Goal: Task Accomplishment & Management: Complete application form

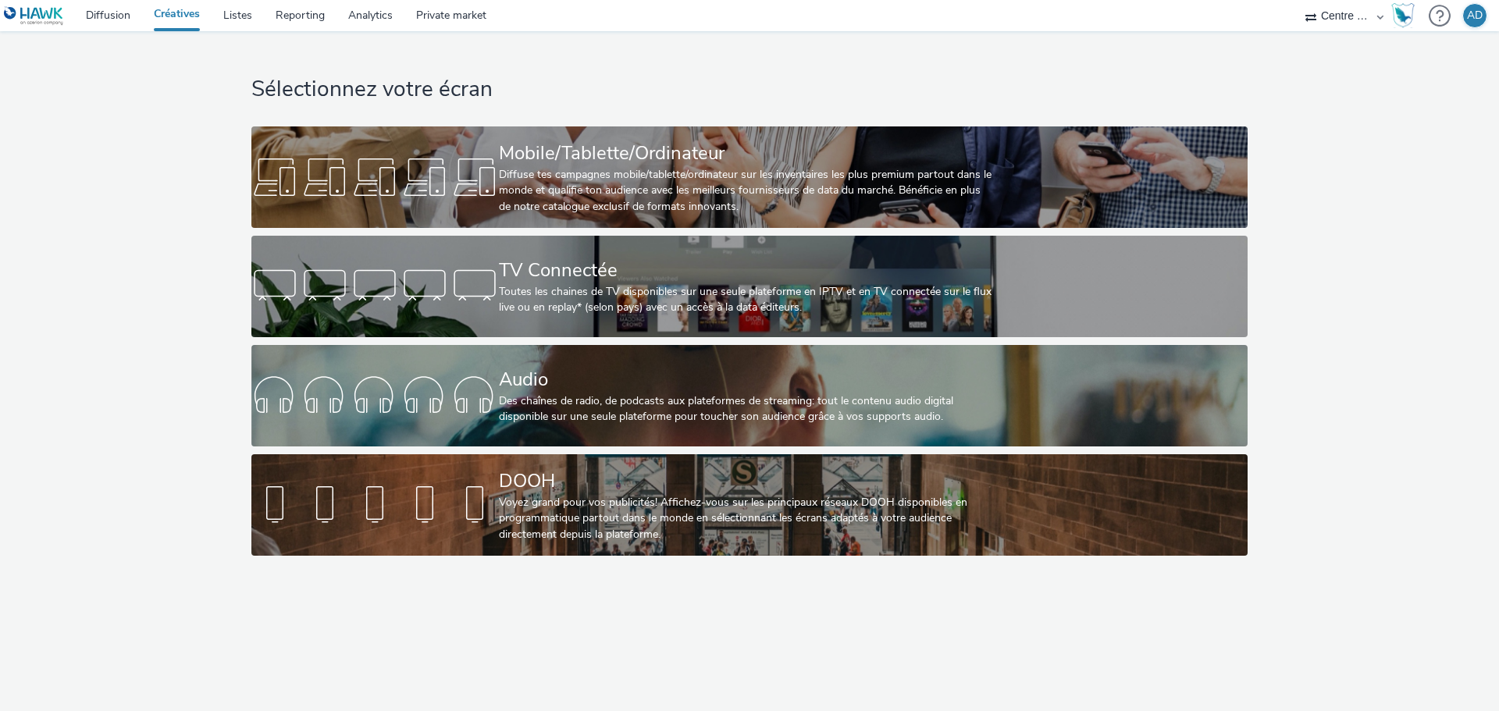
click at [520, 99] on h1 "Sélectionnez votre écran" at bounding box center [748, 90] width 995 height 30
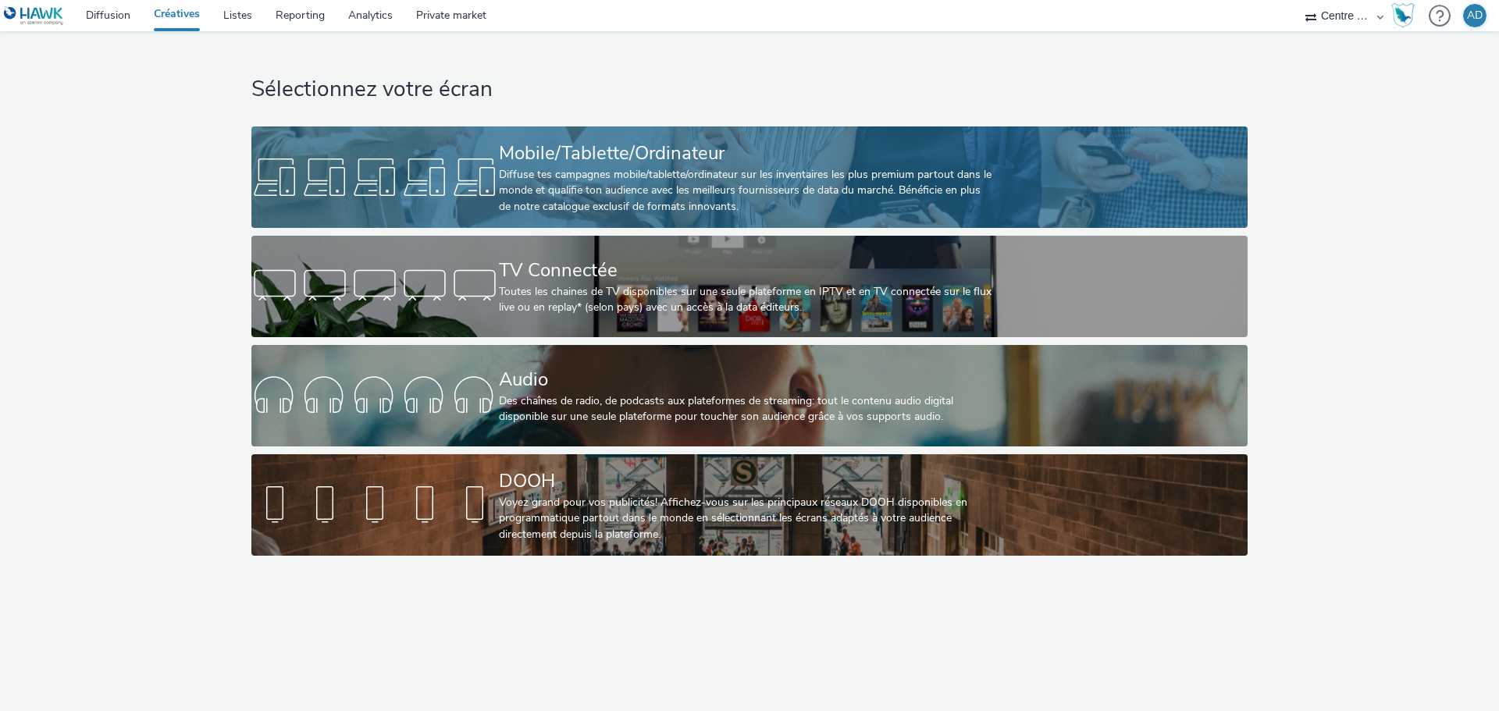
click at [531, 146] on div "Mobile/Tablette/Ordinateur" at bounding box center [746, 153] width 495 height 27
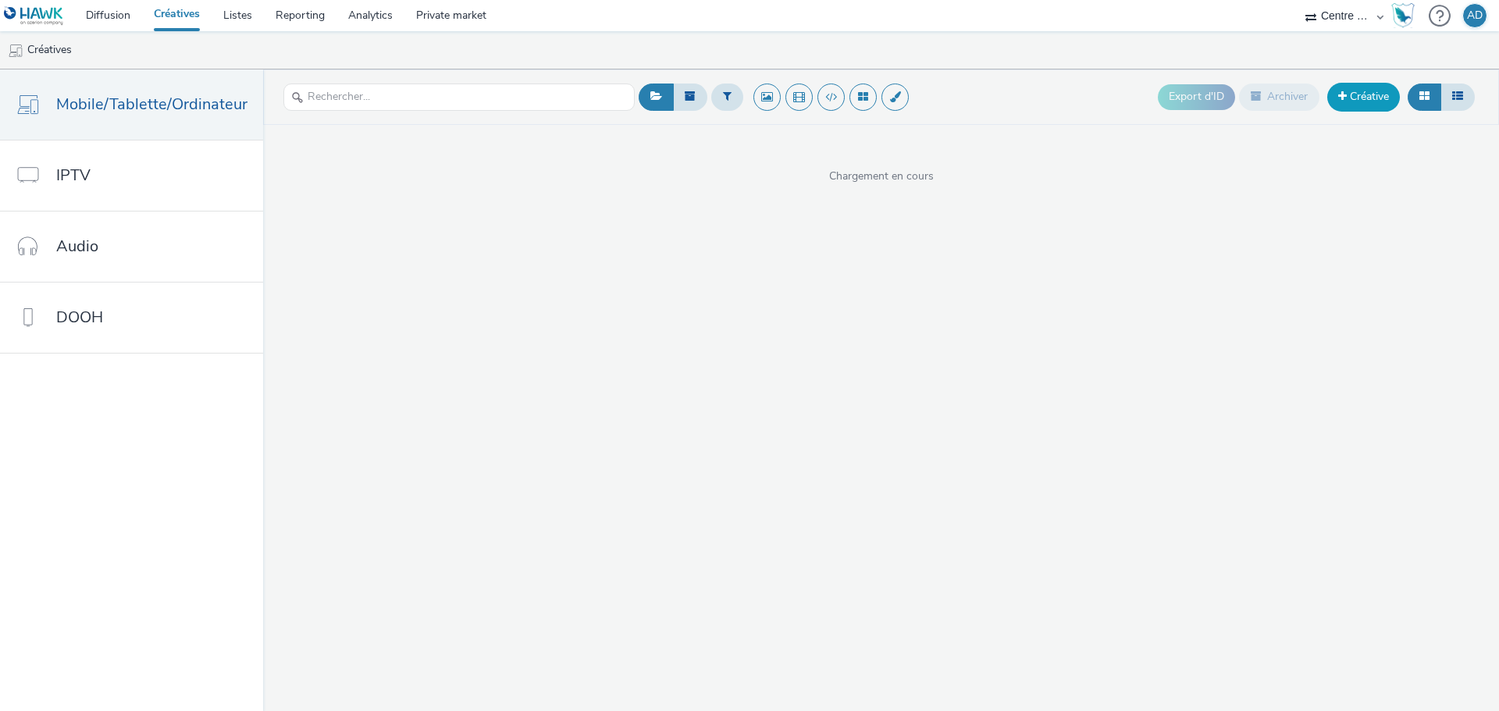
click at [1359, 104] on link "Créative" at bounding box center [1363, 97] width 73 height 28
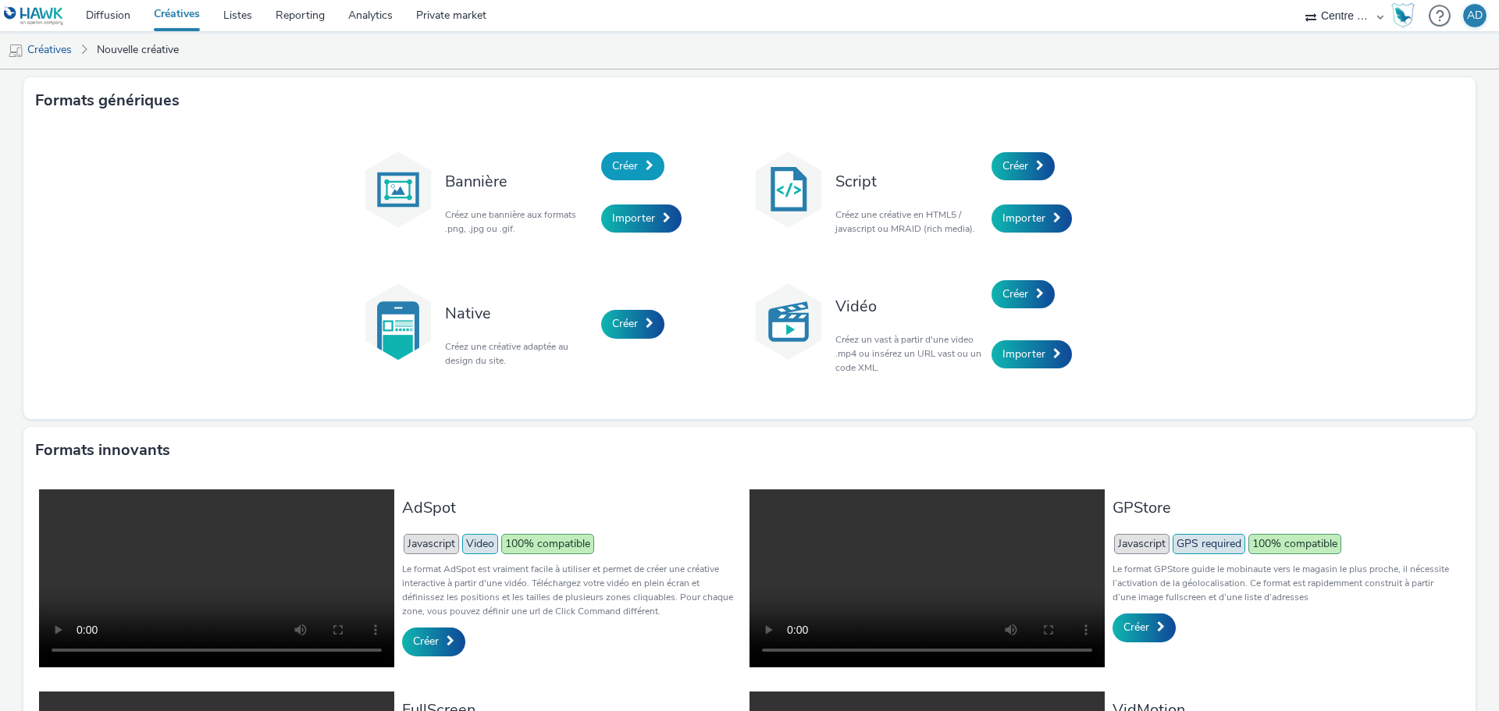
click at [632, 170] on span "Créer" at bounding box center [625, 165] width 26 height 15
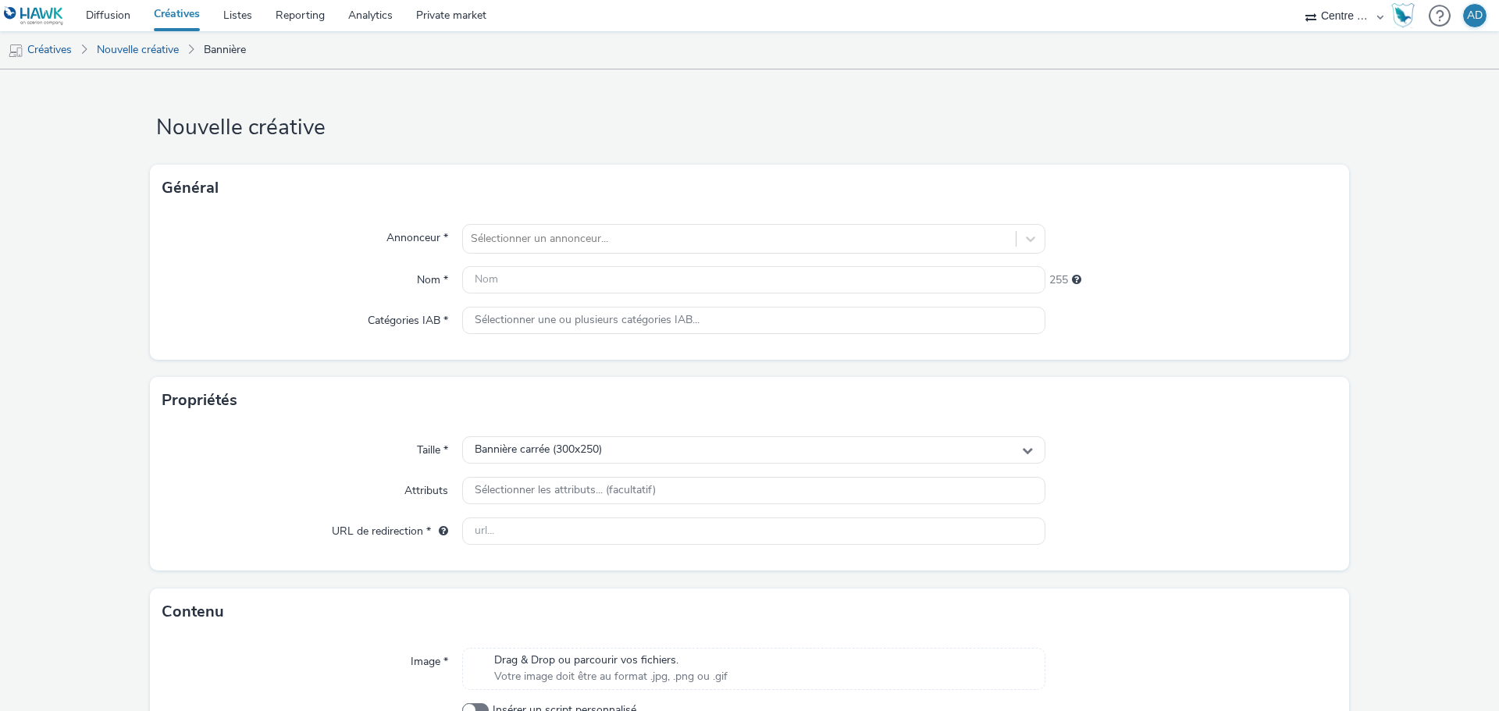
click at [531, 256] on div "Annonceur * Sélectionner un annonceur... Nom * 255 Catégories IAB * Sélectionne…" at bounding box center [749, 286] width 1199 height 148
click at [543, 246] on div at bounding box center [739, 239] width 537 height 19
type input "BIEN"
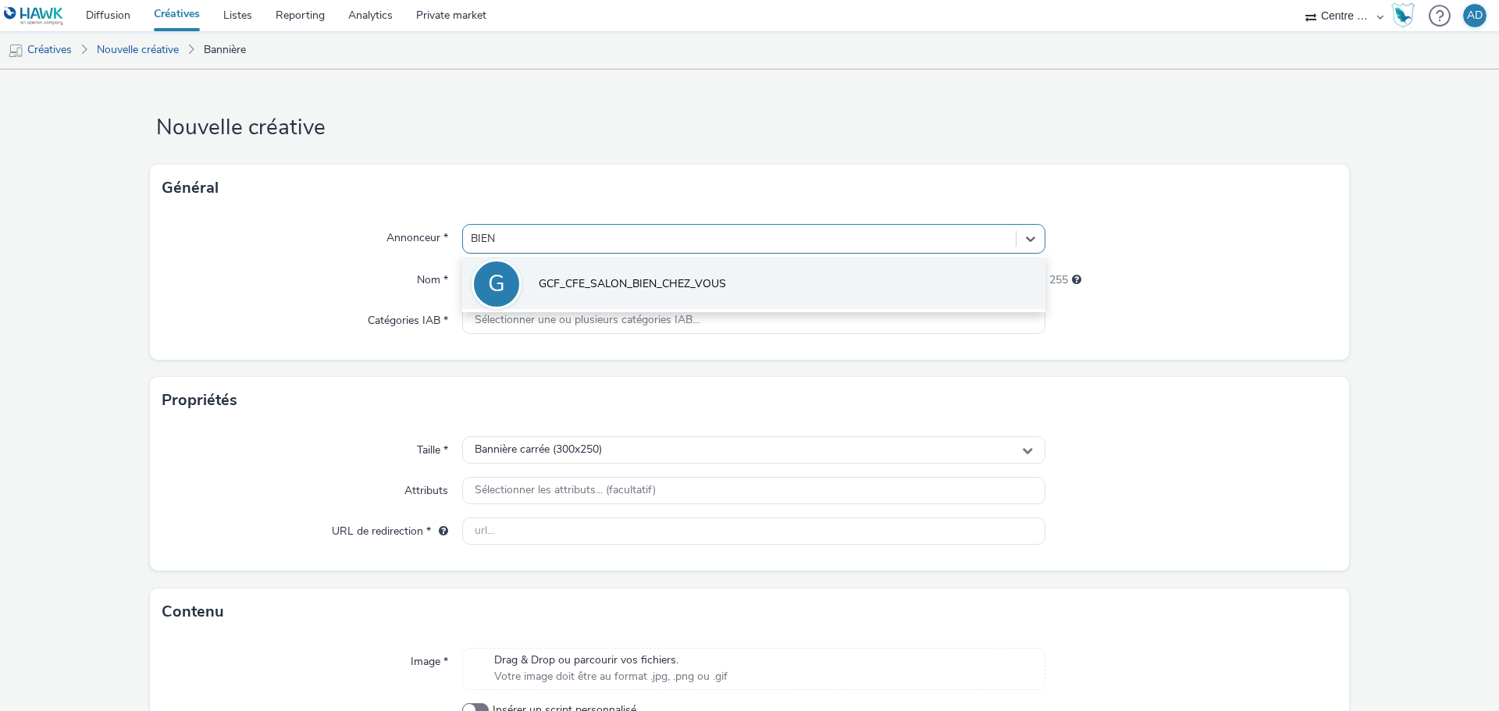
click at [564, 277] on span "GCF_CFE_SALON_BIEN_CHEZ_VOUS" at bounding box center [632, 284] width 187 height 16
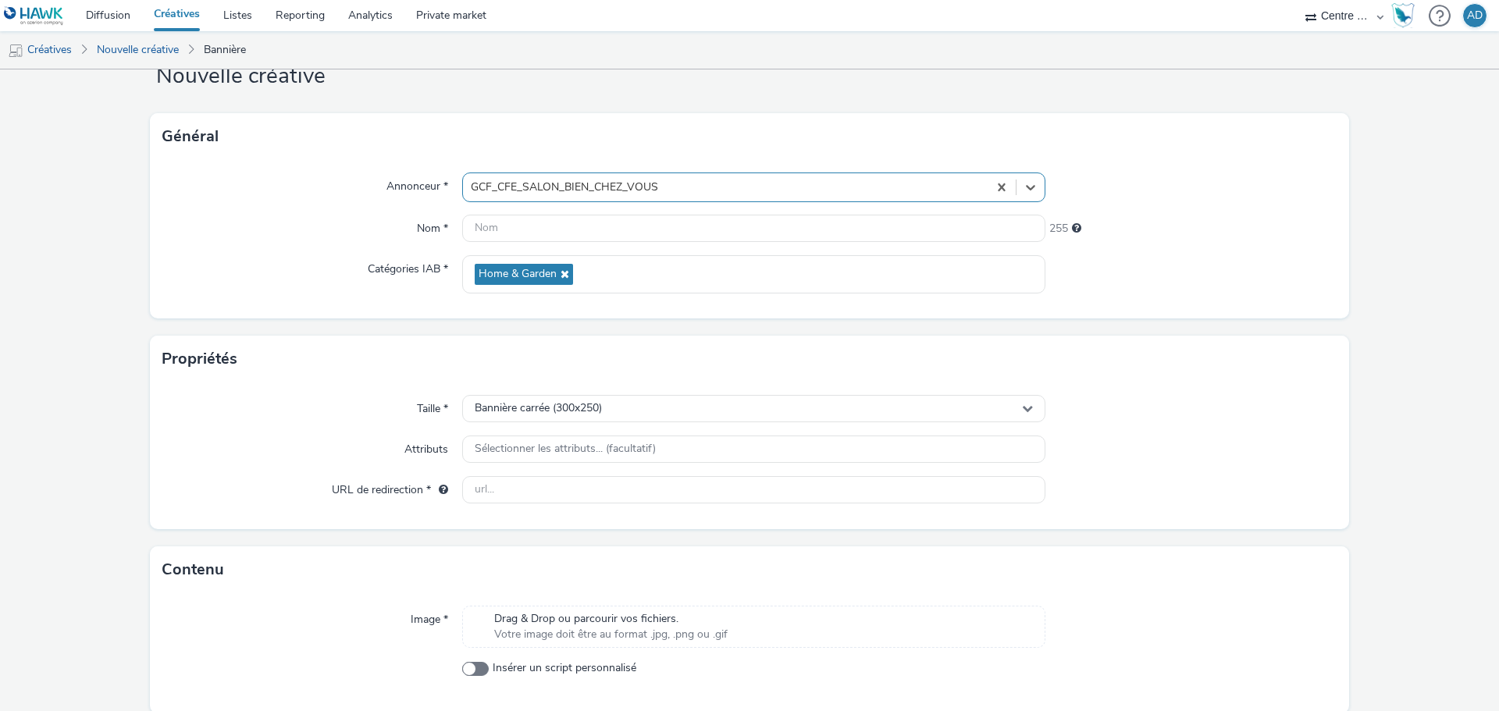
scroll to position [78, 0]
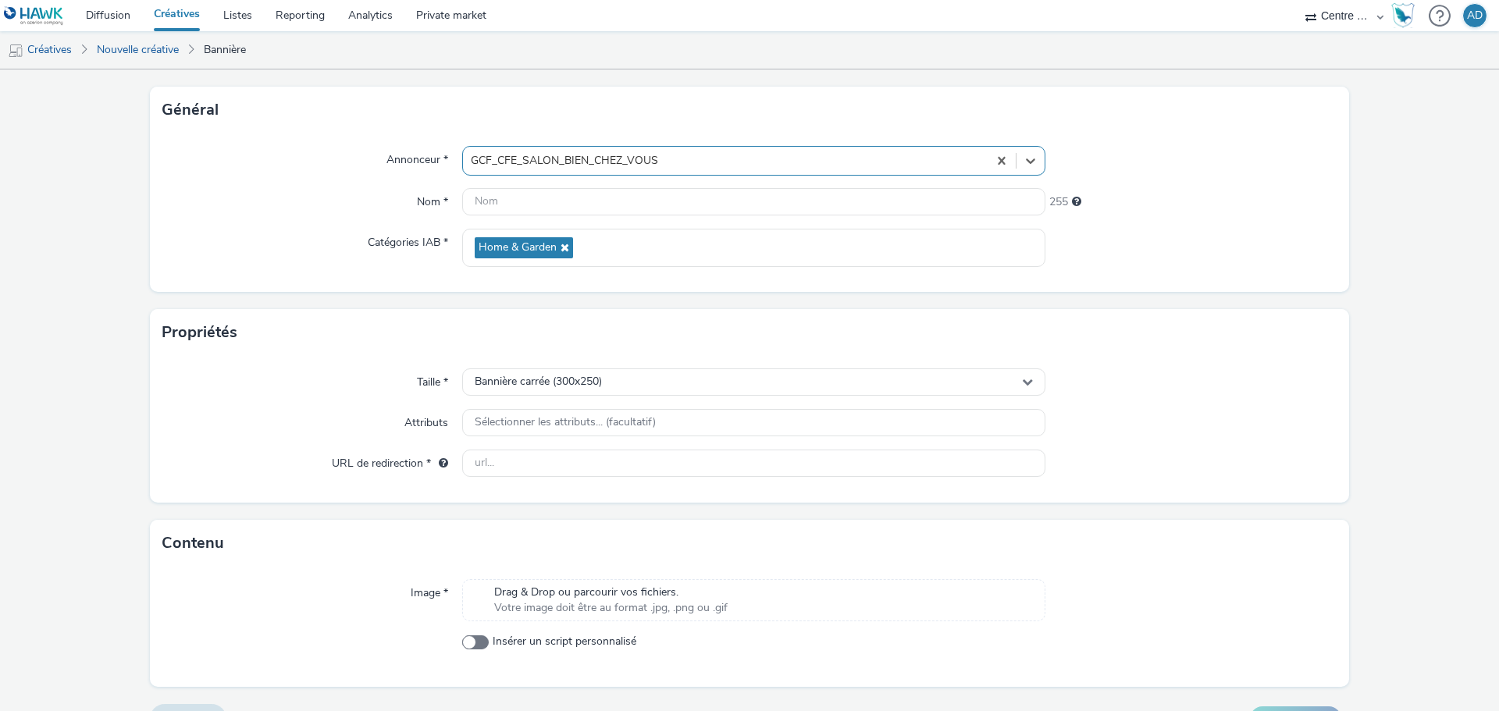
click at [602, 590] on span "Drag & Drop ou parcourir vos fichiers." at bounding box center [610, 593] width 233 height 16
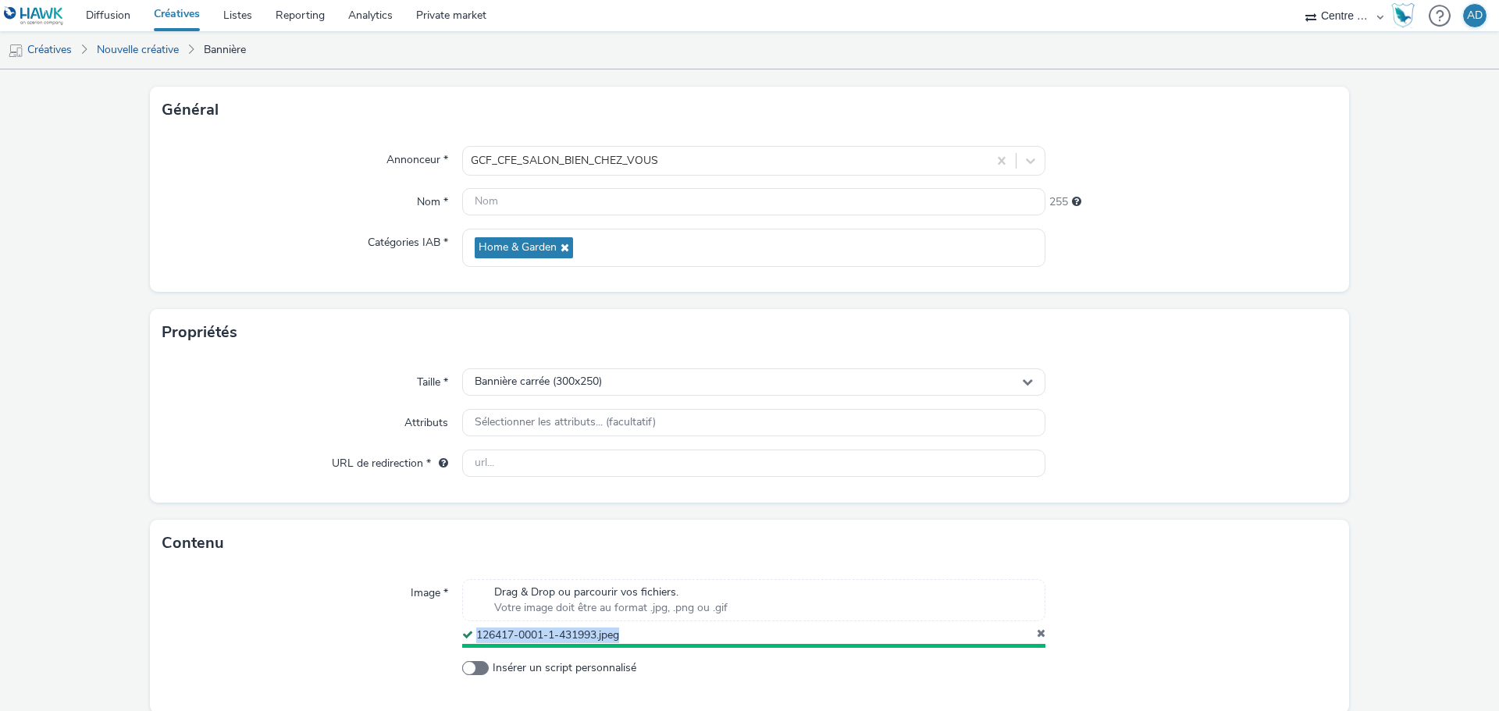
drag, startPoint x: 644, startPoint y: 639, endPoint x: 475, endPoint y: 634, distance: 169.5
click at [475, 634] on div "126417-0001-1-431993.jpeg" at bounding box center [753, 636] width 583 height 16
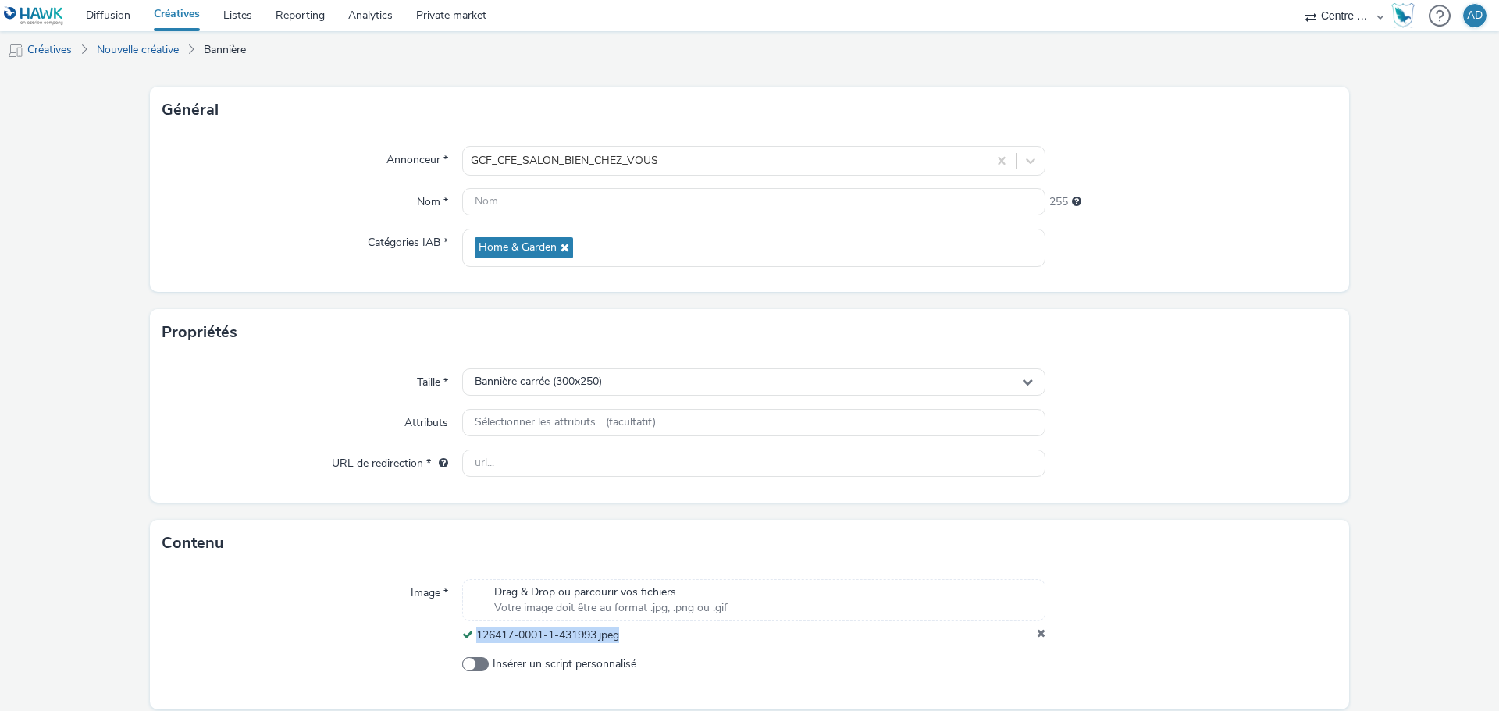
copy span "126417-0001-1-431993.jpeg"
click at [563, 202] on input "text" at bounding box center [753, 201] width 583 height 27
paste input "126417-0001-1-431993.jpeg"
type input "320-480-126417-0001-1-431993.jpeg"
drag, startPoint x: 513, startPoint y: 463, endPoint x: 552, endPoint y: 459, distance: 39.2
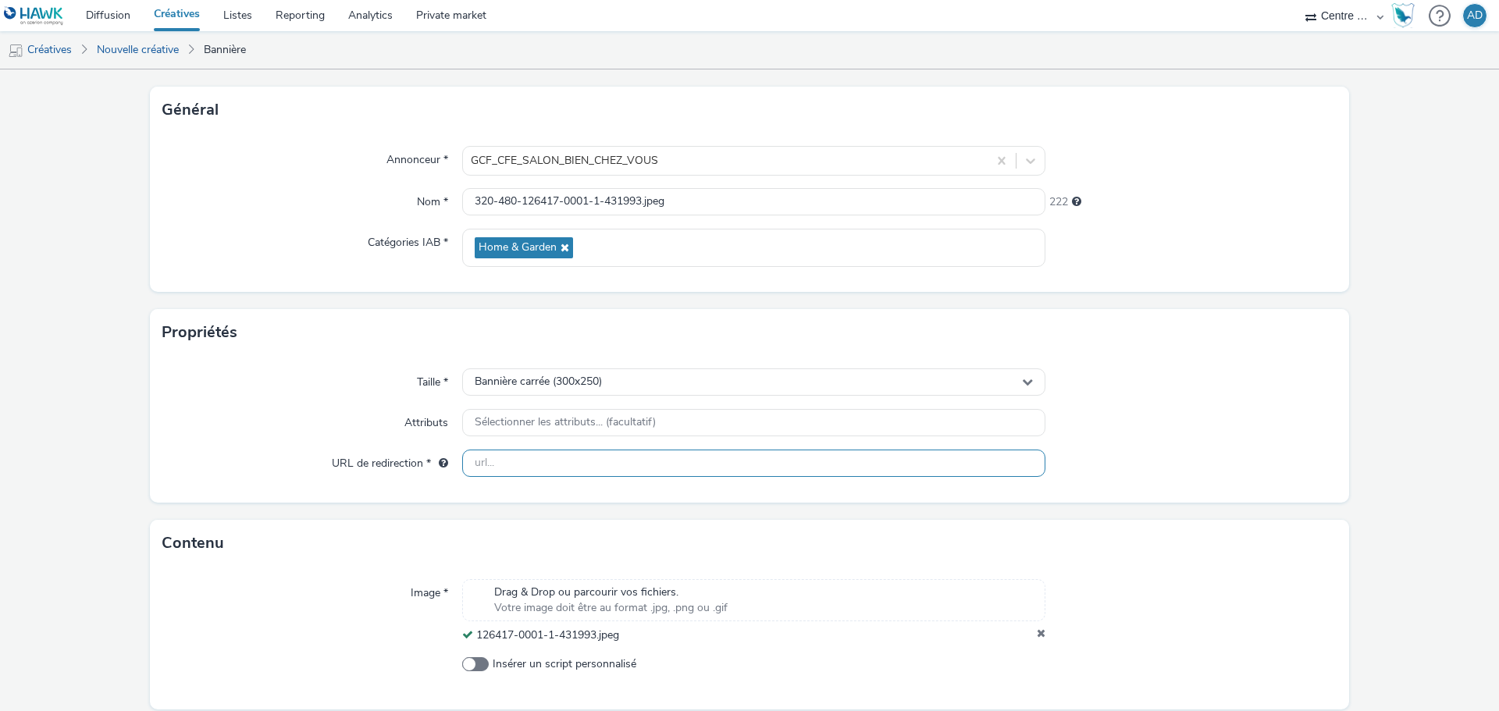
click at [513, 463] on input "text" at bounding box center [753, 463] width 583 height 27
paste input "[URL][DOMAIN_NAME]"
type input "[URL][DOMAIN_NAME]"
click at [1265, 379] on div at bounding box center [1191, 382] width 292 height 28
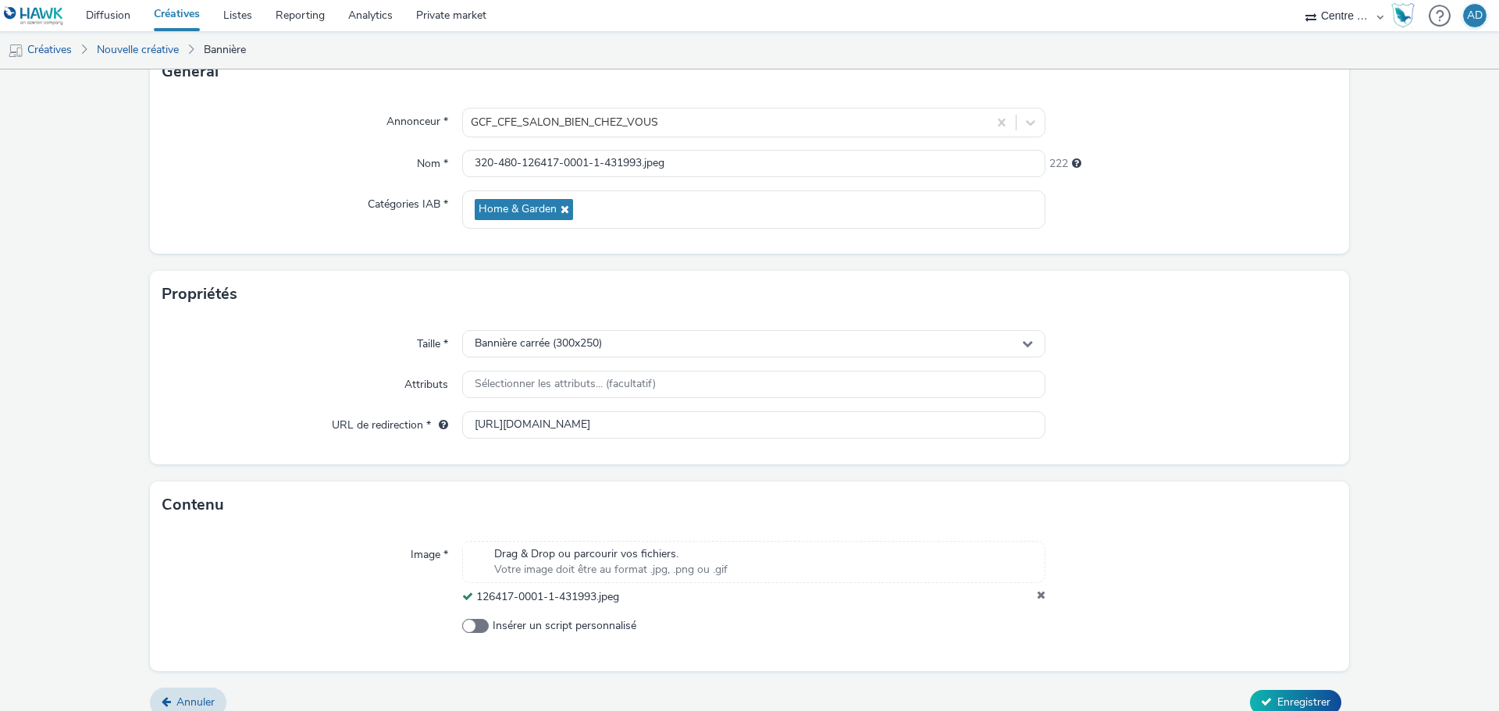
scroll to position [134, 0]
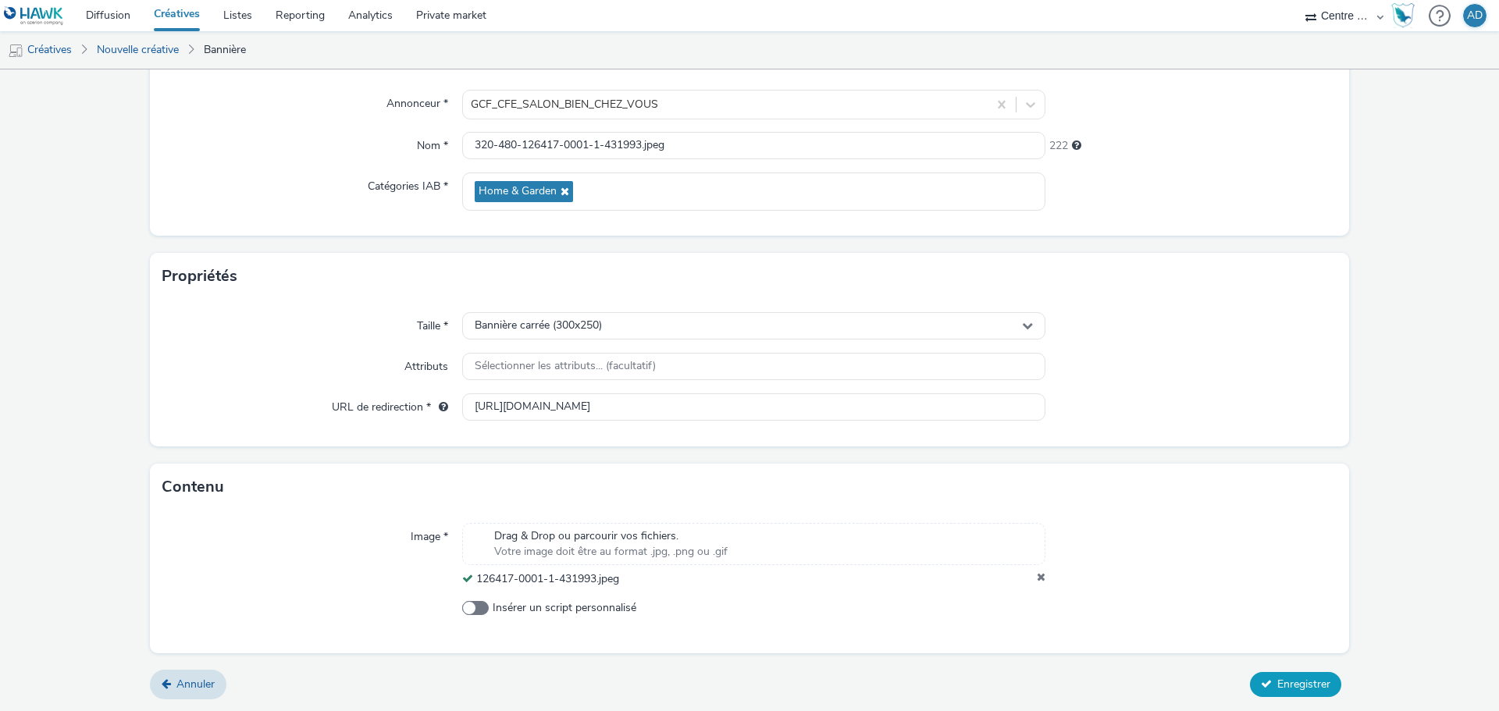
click at [1277, 677] on span "Enregistrer" at bounding box center [1303, 684] width 53 height 15
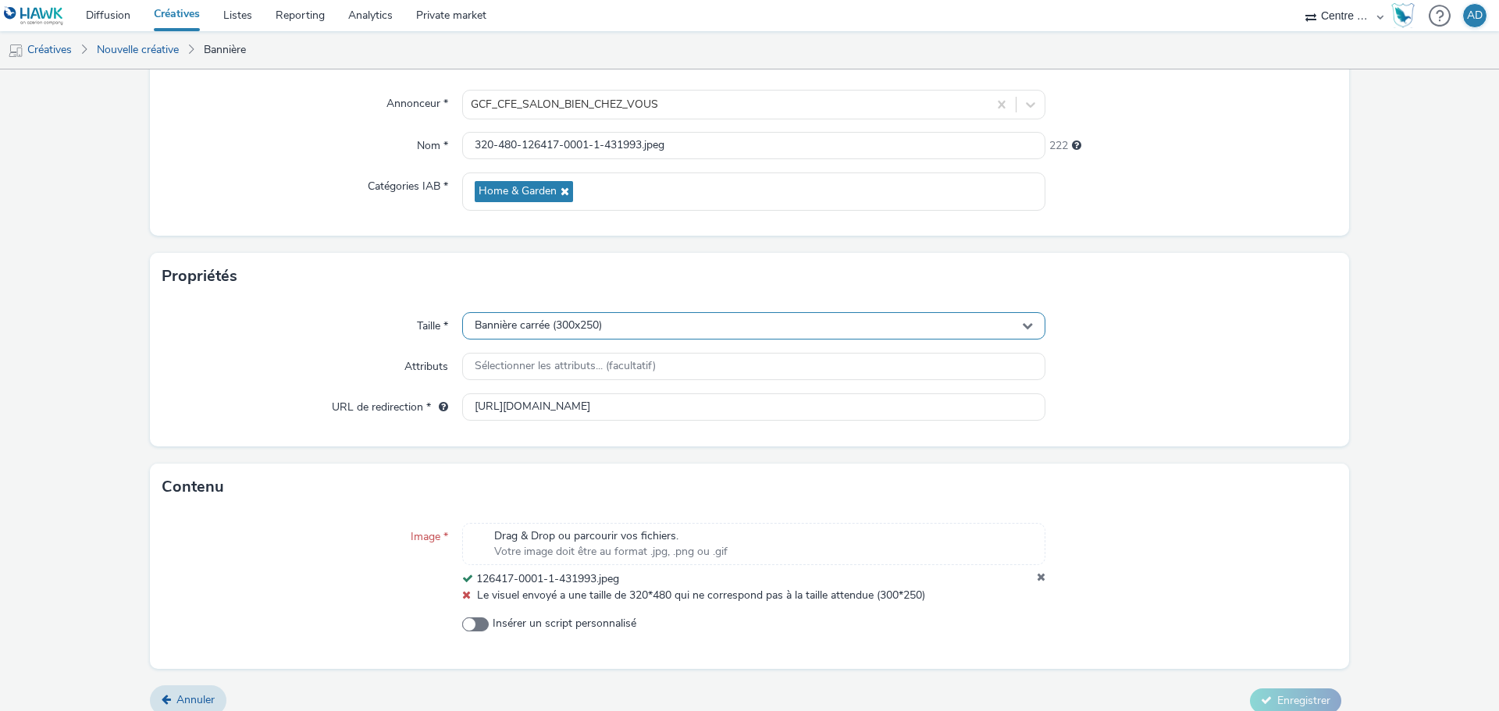
click at [736, 328] on div "Bannière carrée (300x250)" at bounding box center [753, 325] width 583 height 27
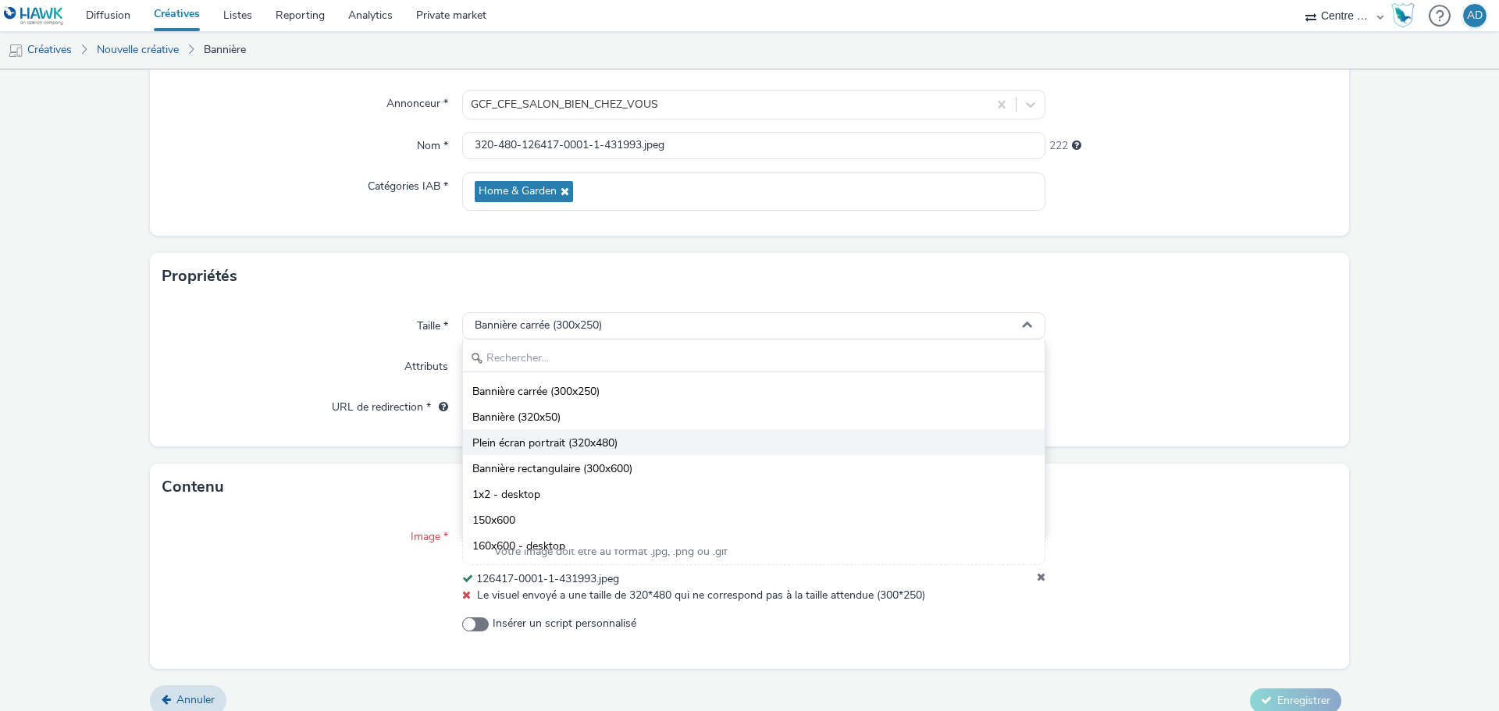
click at [610, 449] on span "Plein écran portrait (320x480)" at bounding box center [544, 444] width 145 height 16
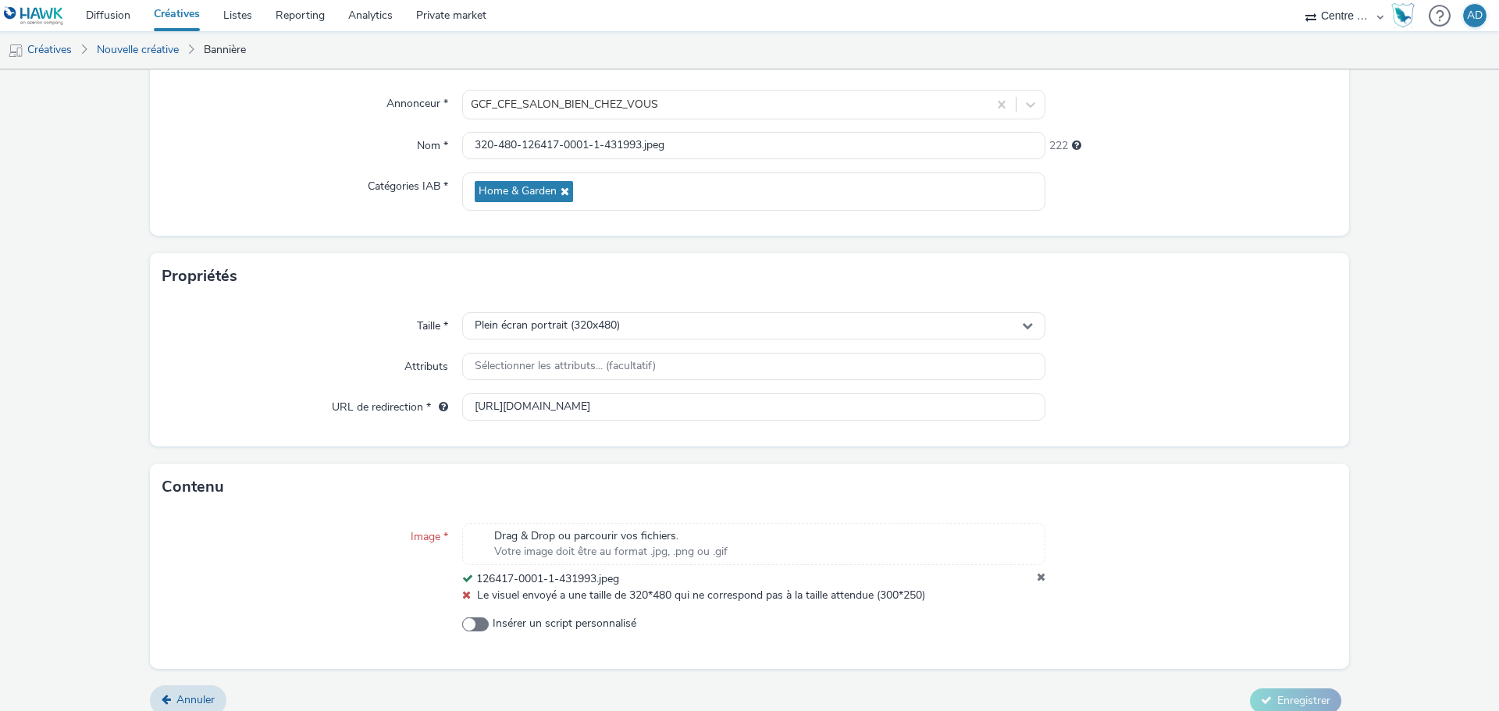
click at [1027, 576] on div "126417-0001-1-431993.jpeg" at bounding box center [753, 579] width 583 height 16
click at [604, 556] on span "Votre image doit être au format .jpg, .png ou .gif" at bounding box center [610, 552] width 233 height 16
click at [1255, 655] on div "Image * Drag & Drop ou parcourir vos fichiers. Votre image doit être au format …" at bounding box center [749, 590] width 1199 height 158
click at [144, 49] on link "Nouvelle créative" at bounding box center [138, 49] width 98 height 37
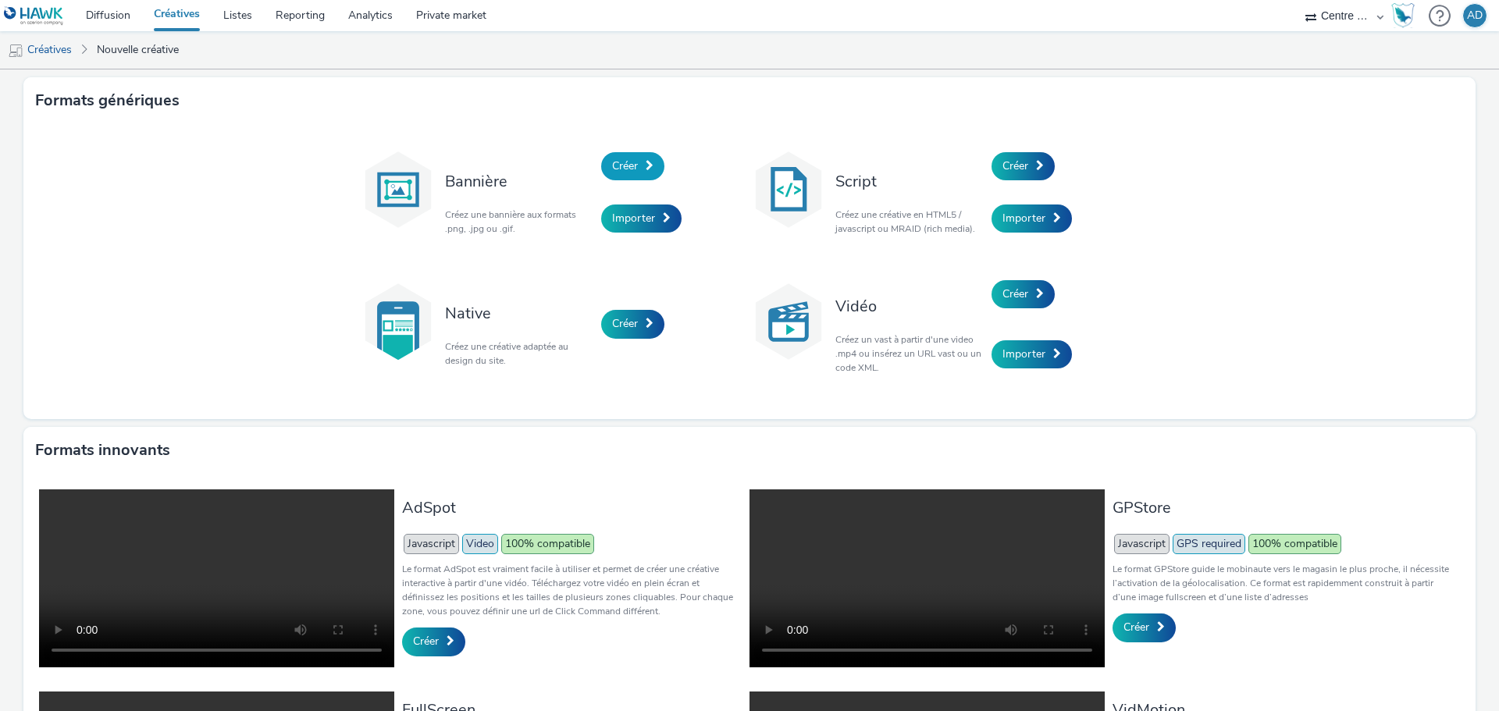
click at [630, 172] on span "Créer" at bounding box center [625, 165] width 26 height 15
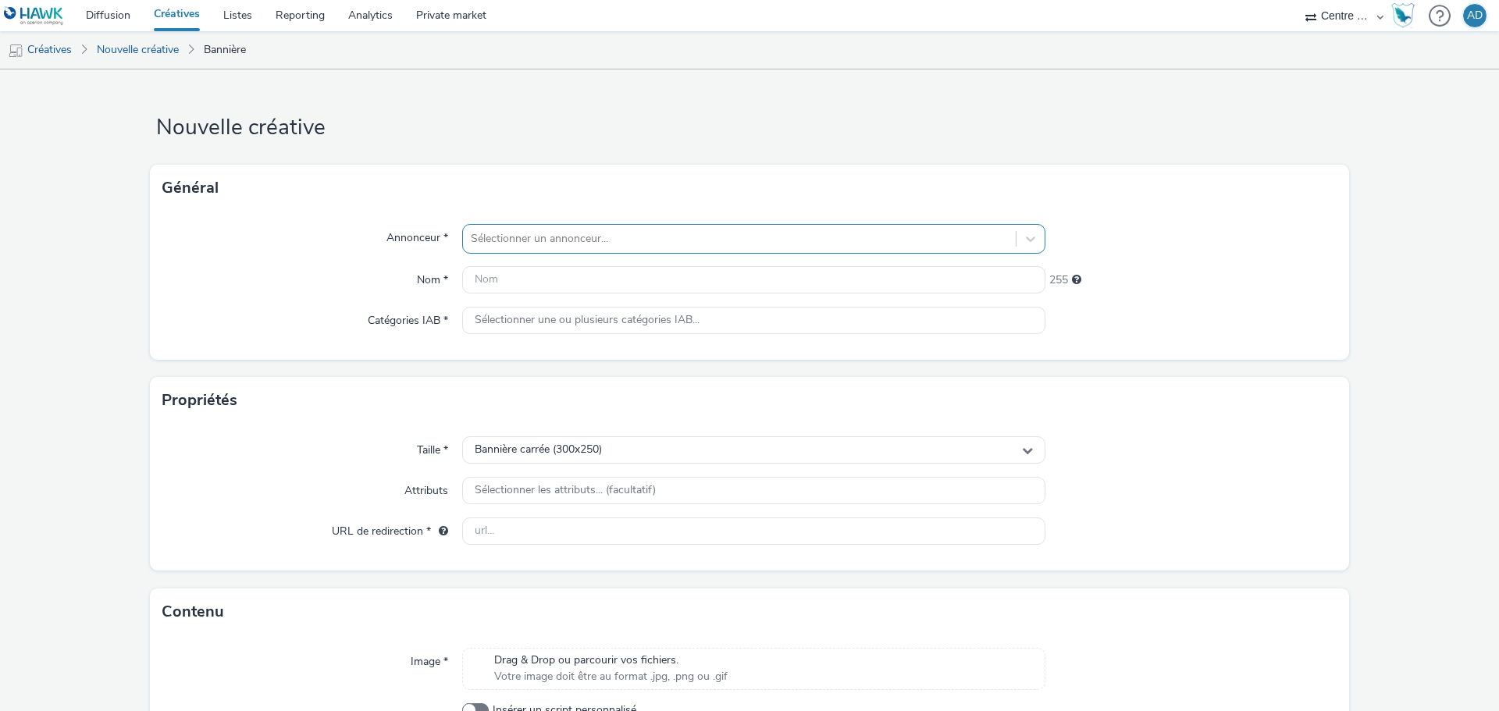
click at [569, 236] on div at bounding box center [739, 239] width 537 height 19
type input "BIEN"
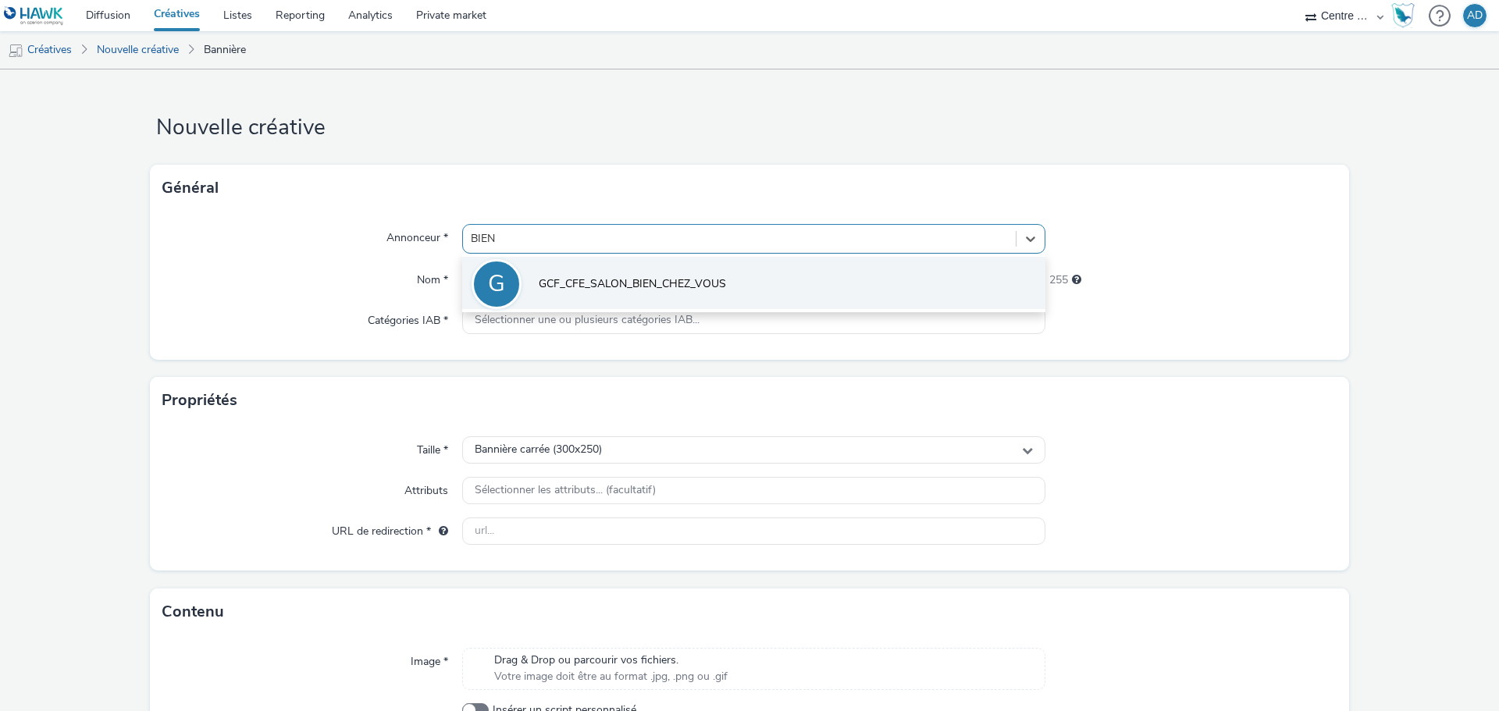
click at [564, 279] on span "GCF_CFE_SALON_BIEN_CHEZ_VOUS" at bounding box center [632, 284] width 187 height 16
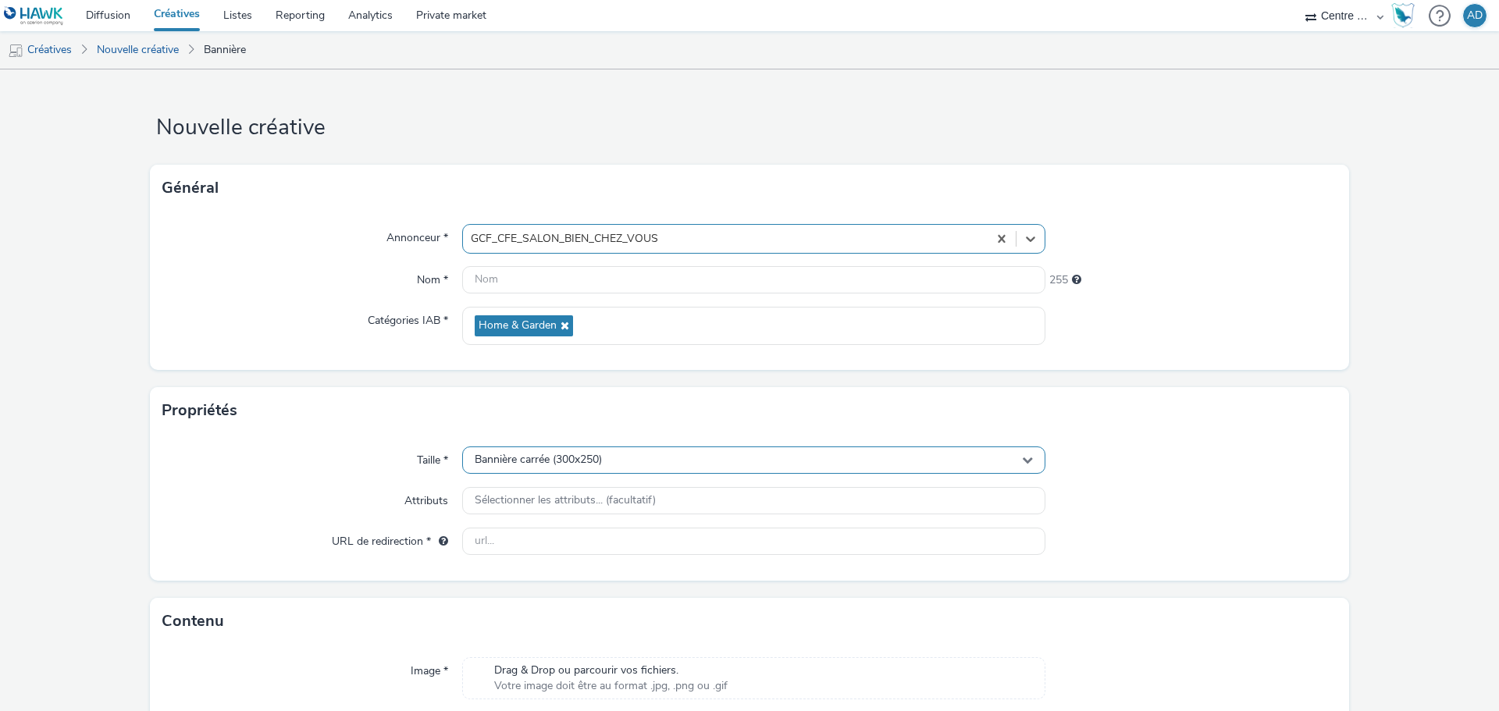
click at [590, 469] on div "Bannière carrée (300x250)" at bounding box center [753, 460] width 583 height 27
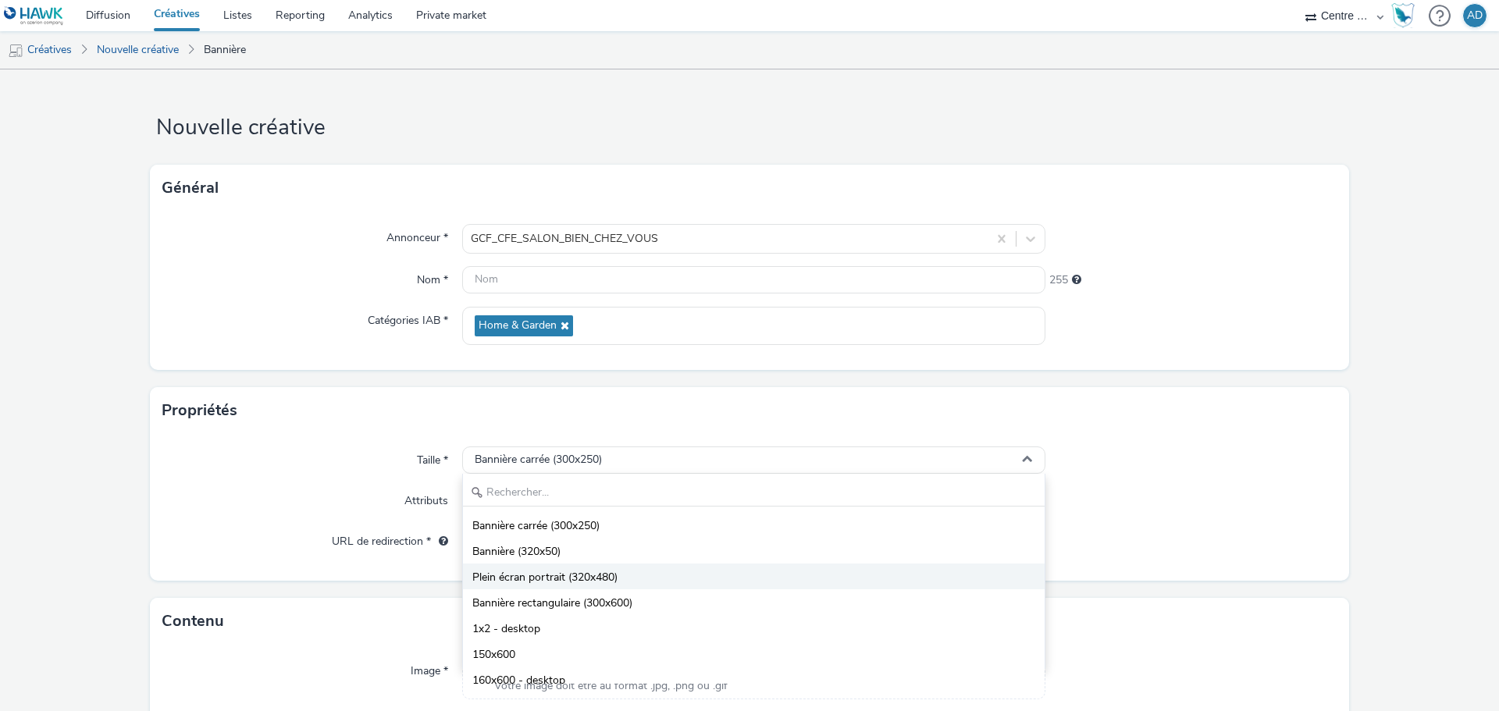
click at [612, 576] on span "Plein écran portrait (320x480)" at bounding box center [544, 578] width 145 height 16
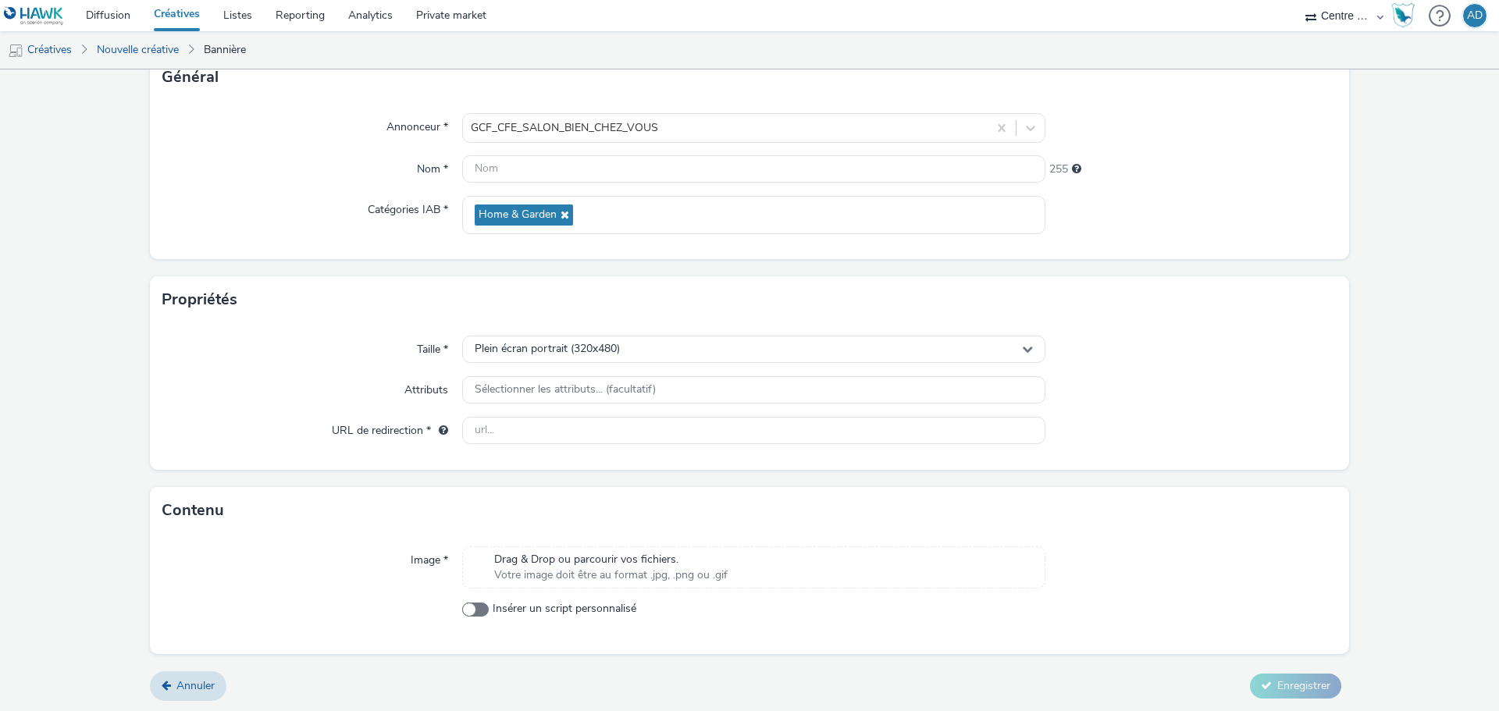
scroll to position [112, 0]
click at [599, 564] on span "Drag & Drop ou parcourir vos fichiers." at bounding box center [610, 558] width 233 height 16
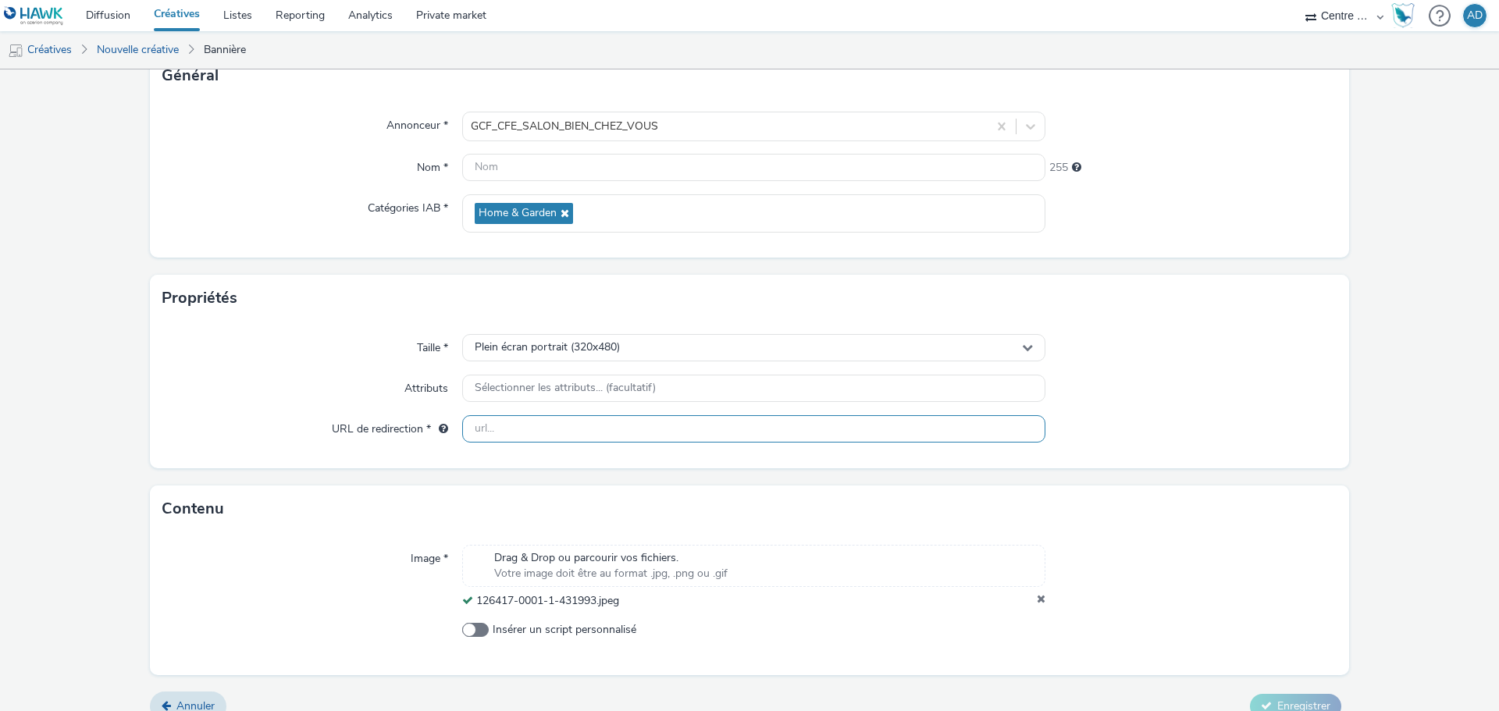
drag, startPoint x: 575, startPoint y: 442, endPoint x: 590, endPoint y: 435, distance: 17.1
click at [575, 442] on input "text" at bounding box center [753, 428] width 583 height 27
paste input "[DOMAIN_NAME][URL]"
type input "[DOMAIN_NAME][URL]"
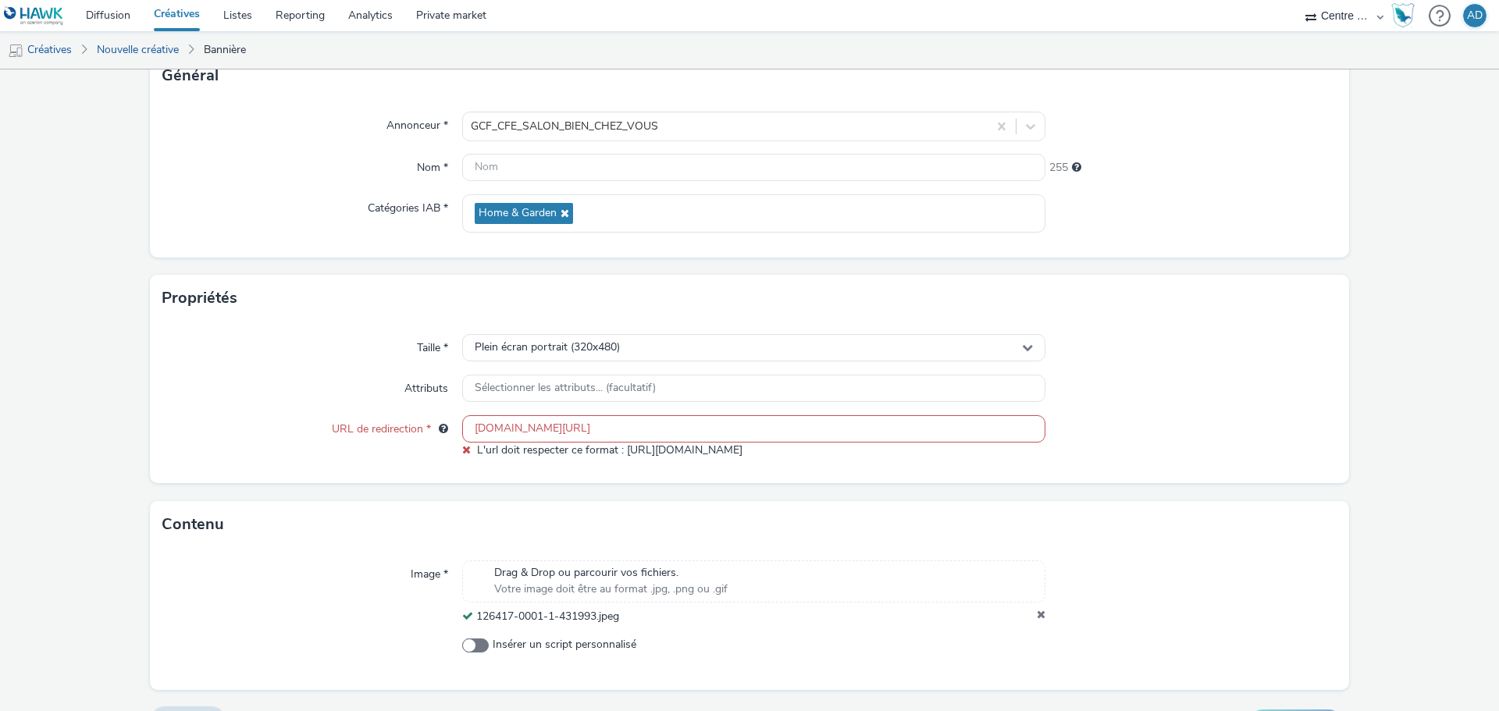
click at [635, 425] on input "[DOMAIN_NAME][URL]" at bounding box center [753, 428] width 583 height 27
drag, startPoint x: 582, startPoint y: 425, endPoint x: 399, endPoint y: 358, distance: 195.6
click at [399, 358] on div "Taille * Plein écran portrait (320x480) Attributs Sélectionner les attributs...…" at bounding box center [749, 403] width 1199 height 162
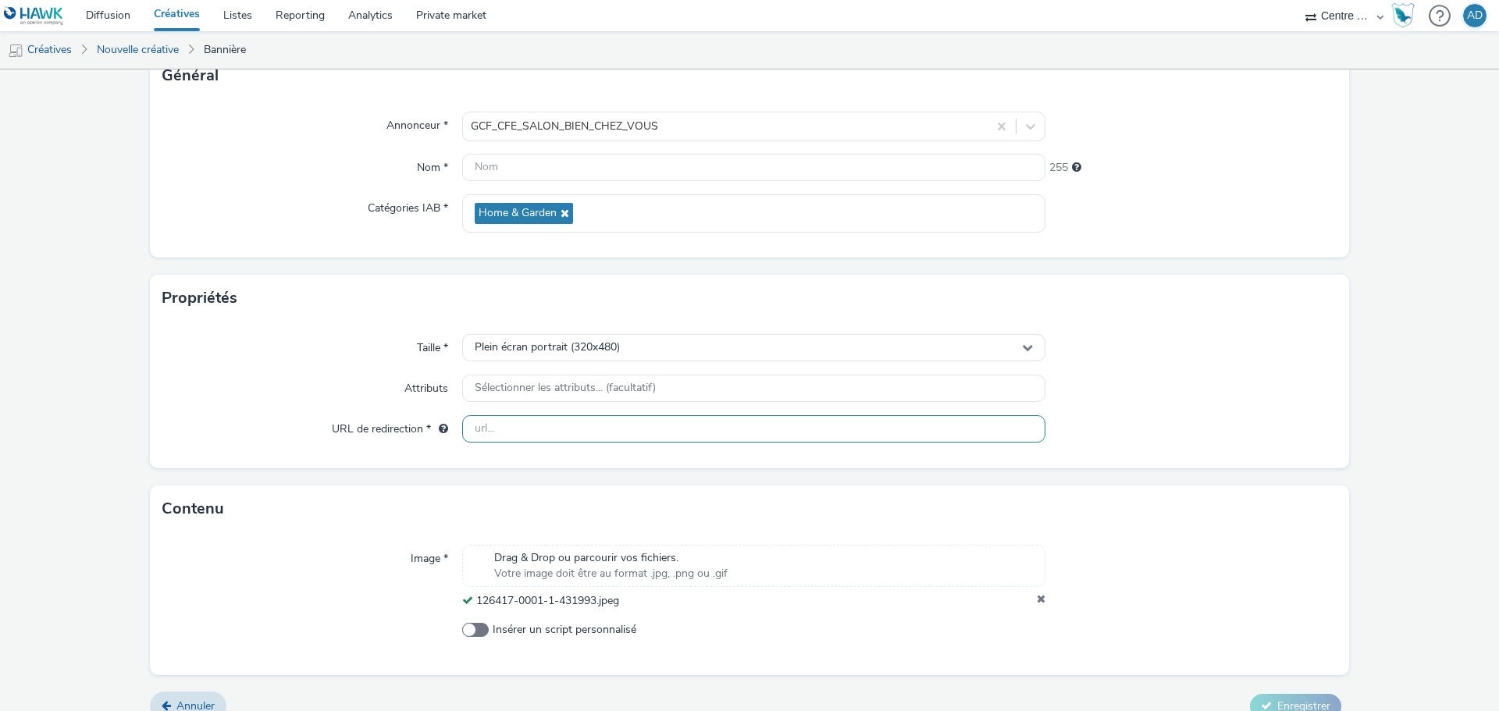
paste input "[URL][DOMAIN_NAME]"
type input "[URL][DOMAIN_NAME]"
drag, startPoint x: 640, startPoint y: 606, endPoint x: 473, endPoint y: 606, distance: 167.1
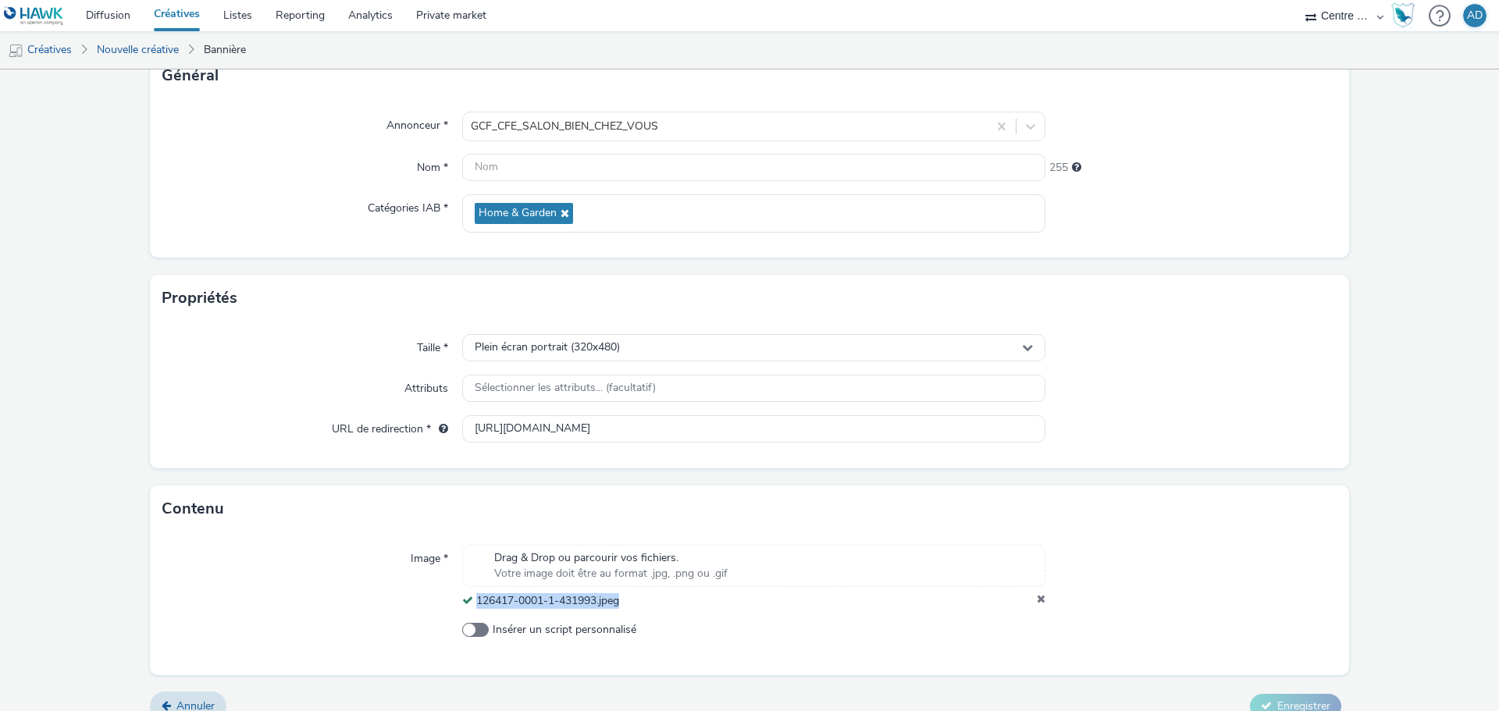
click at [472, 604] on div "126417-0001-1-431993.jpeg" at bounding box center [753, 601] width 583 height 16
copy span "126417-0001-1-431993.jpeg"
click at [532, 157] on input "text" at bounding box center [753, 167] width 583 height 27
paste input "126417-0001-1-431993.jpeg"
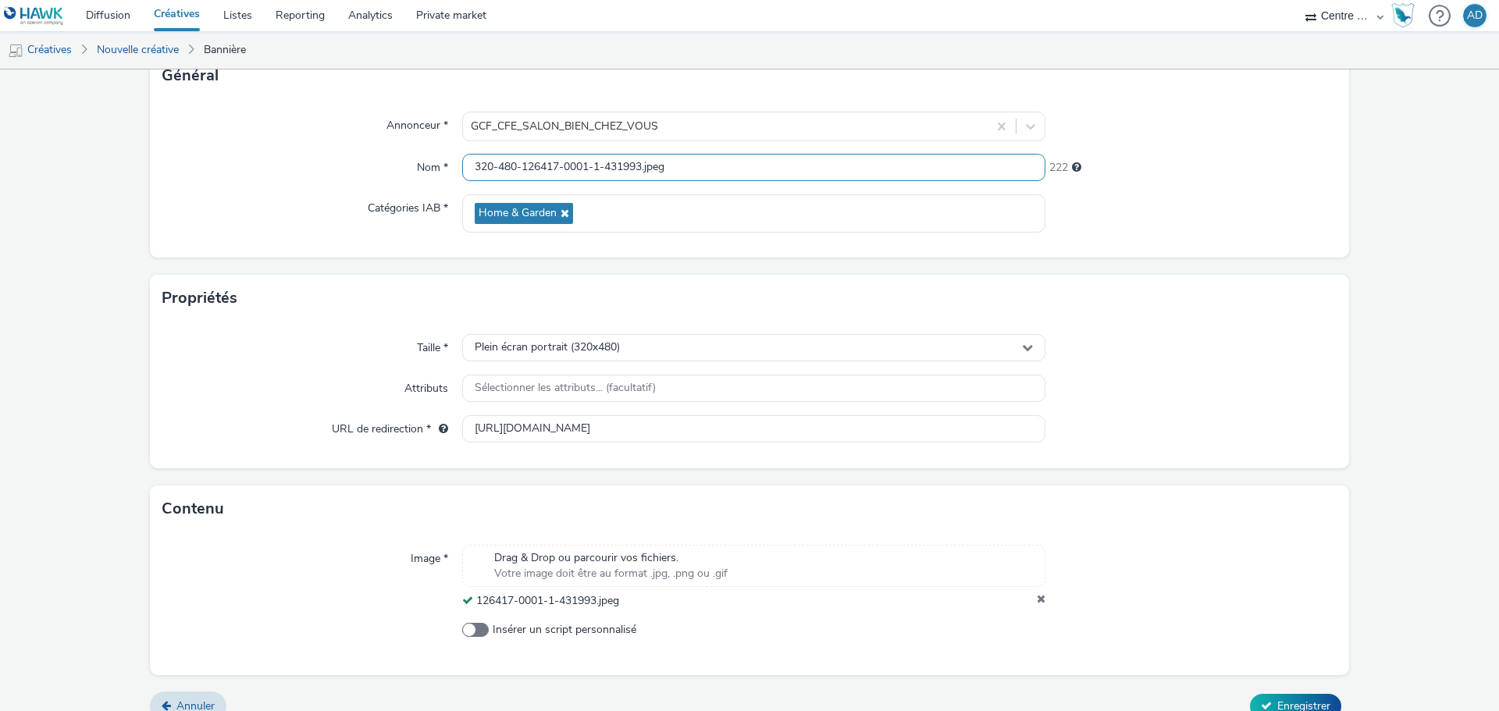
type input "320-480-126417-0001-1-431993.jpeg"
click at [1266, 397] on div at bounding box center [1191, 389] width 292 height 28
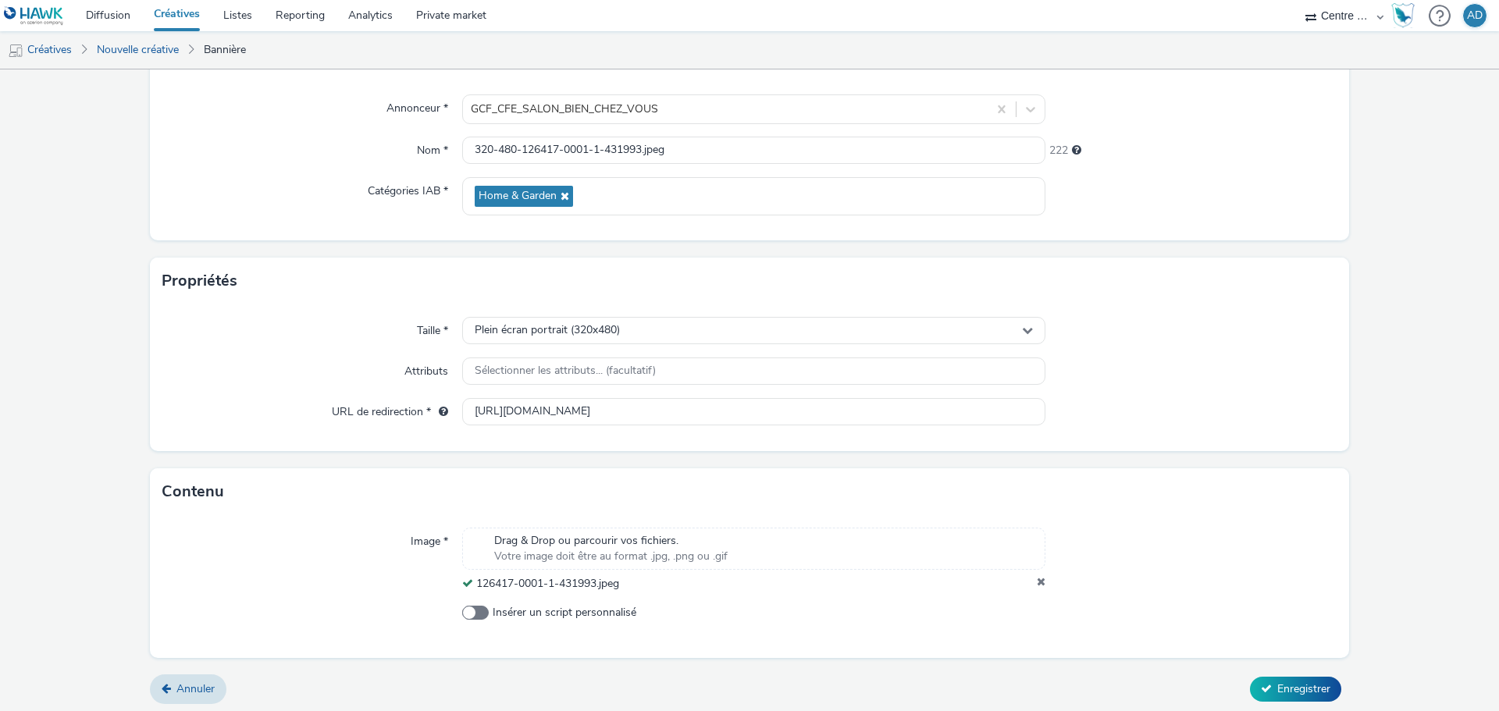
scroll to position [134, 0]
click at [1228, 664] on form "Nouvelle créative Général Annonceur * GCF_CFE_SALON_BIEN_CHEZ_VOUS Nom * 320-48…" at bounding box center [749, 323] width 1499 height 776
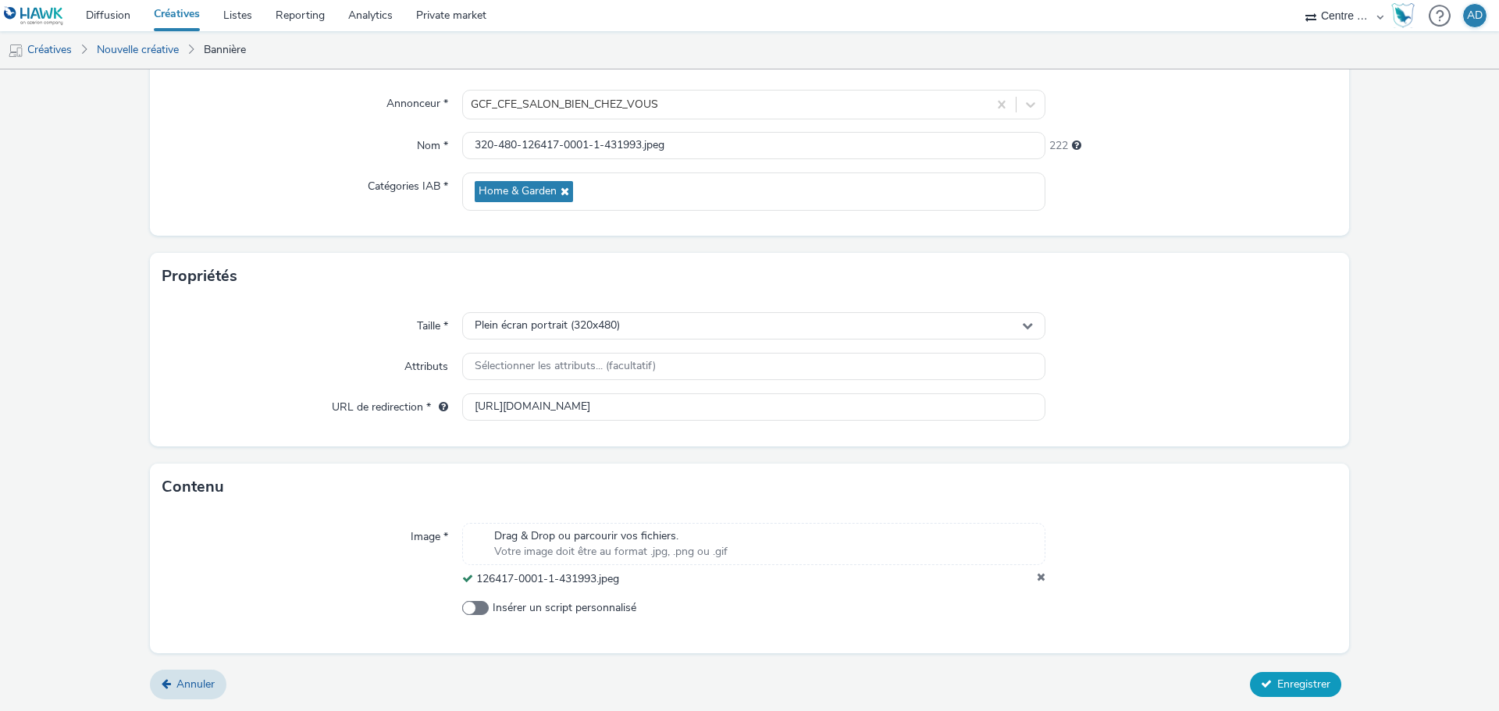
click at [1261, 680] on icon at bounding box center [1266, 683] width 11 height 11
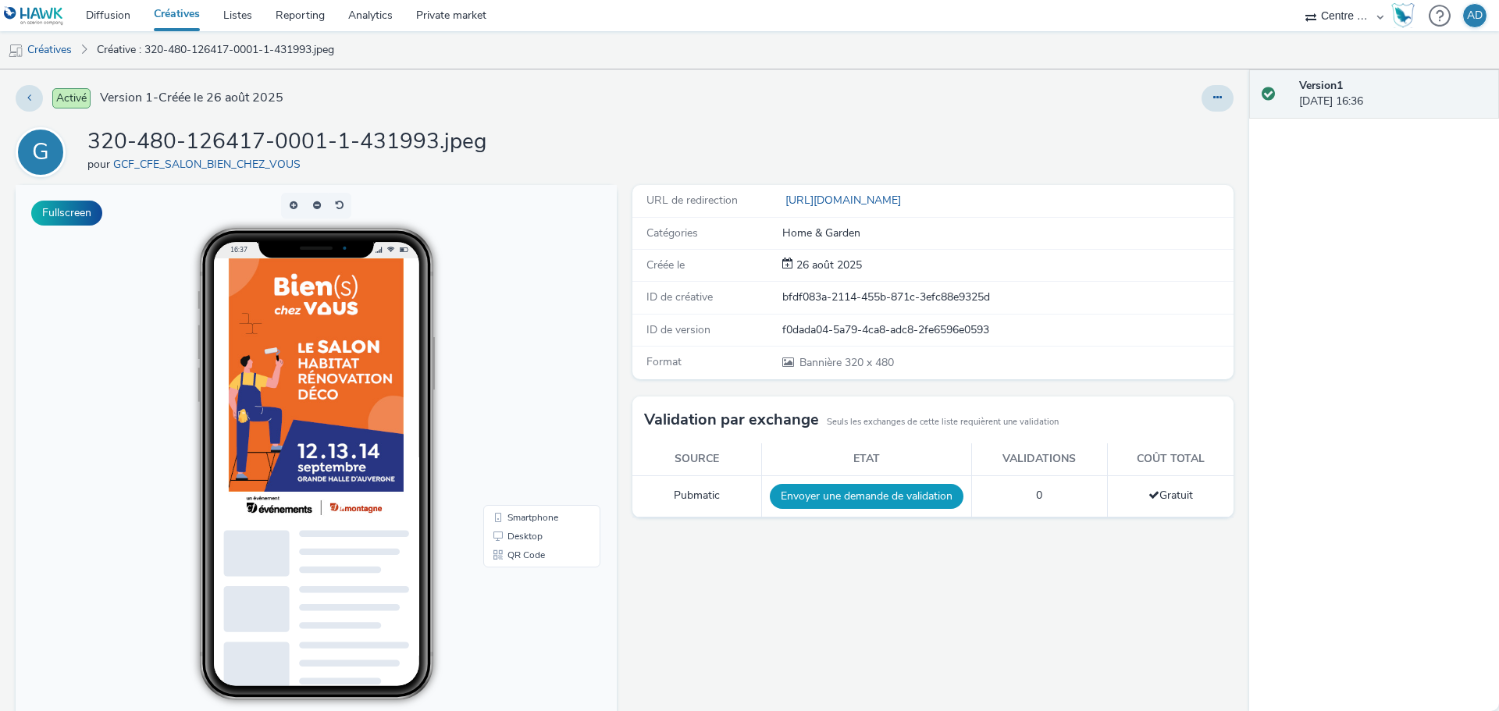
click at [804, 502] on button "Envoyer une demande de validation" at bounding box center [867, 496] width 194 height 25
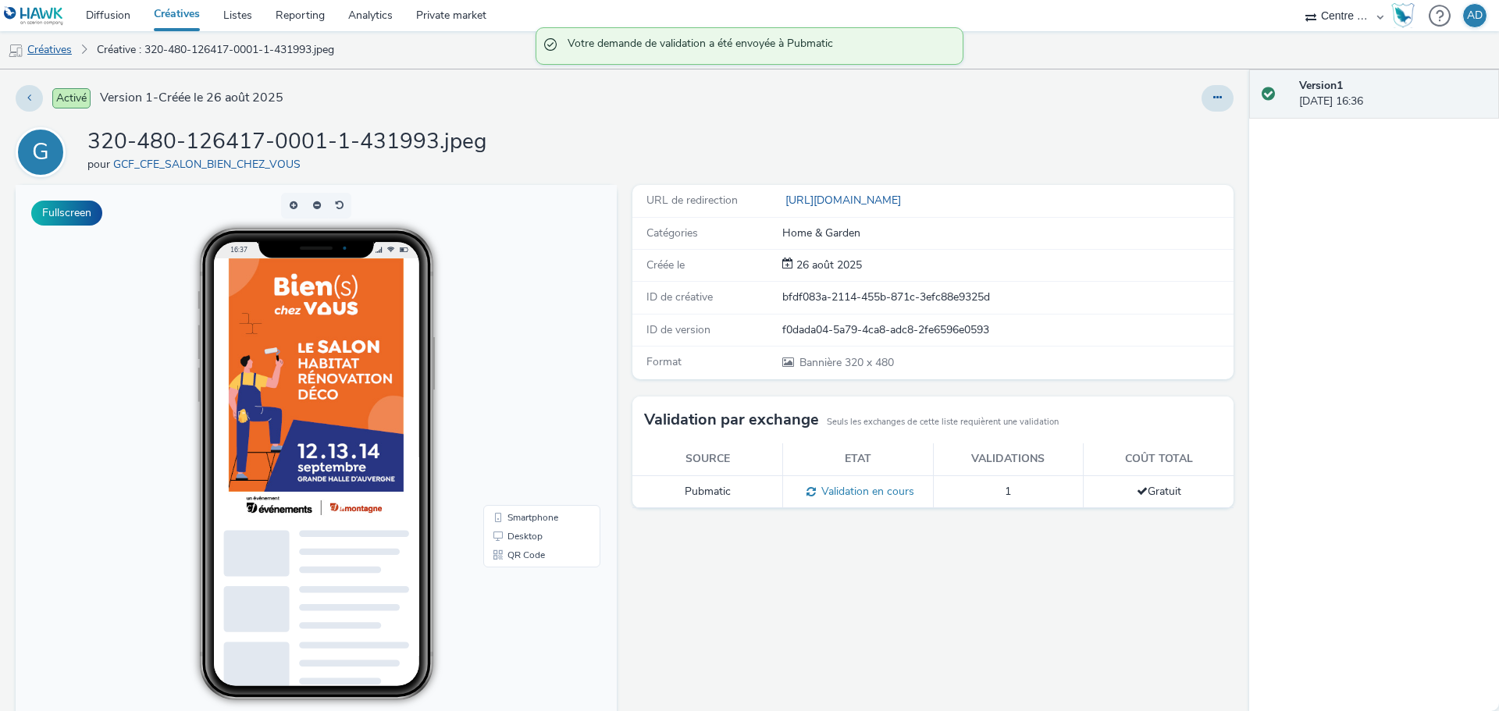
click at [37, 44] on link "Créatives" at bounding box center [40, 49] width 80 height 37
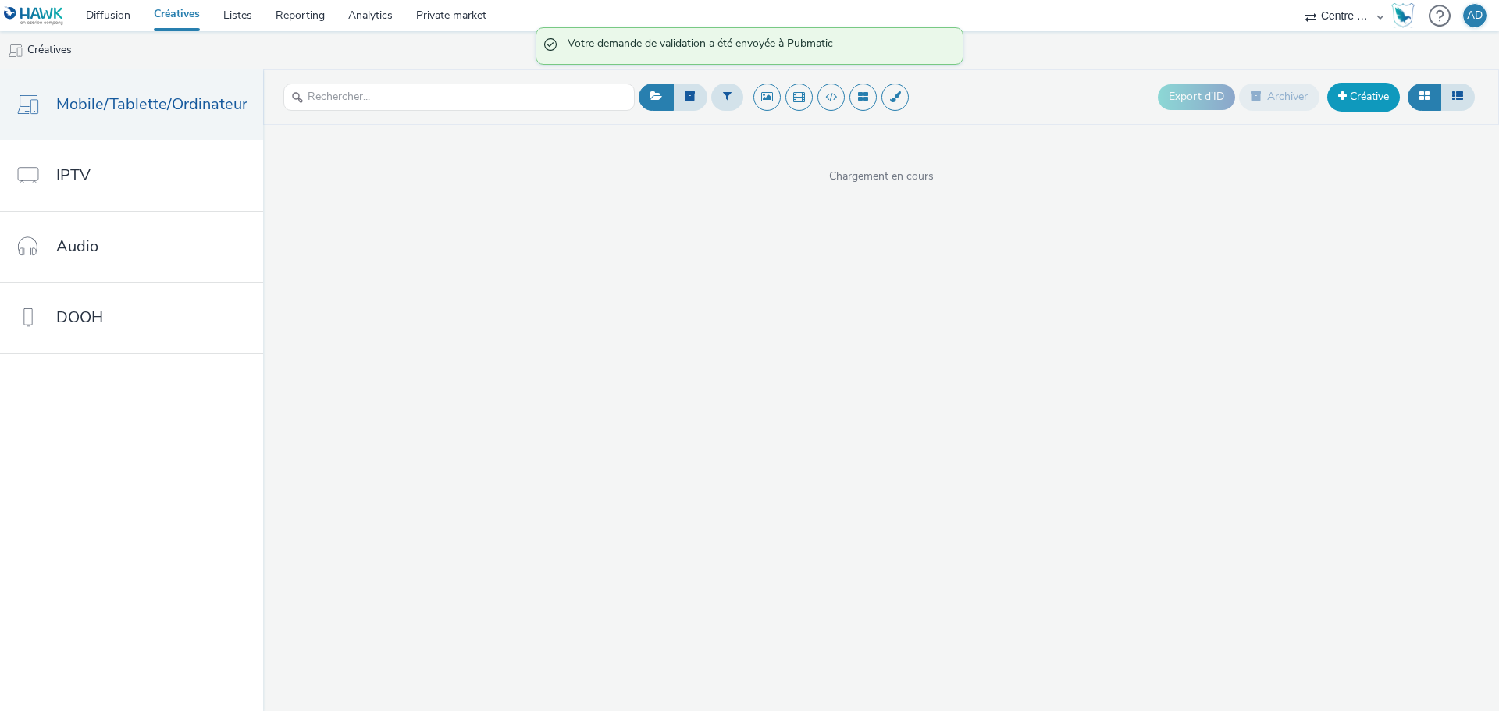
click at [1358, 102] on link "Créative" at bounding box center [1363, 97] width 73 height 28
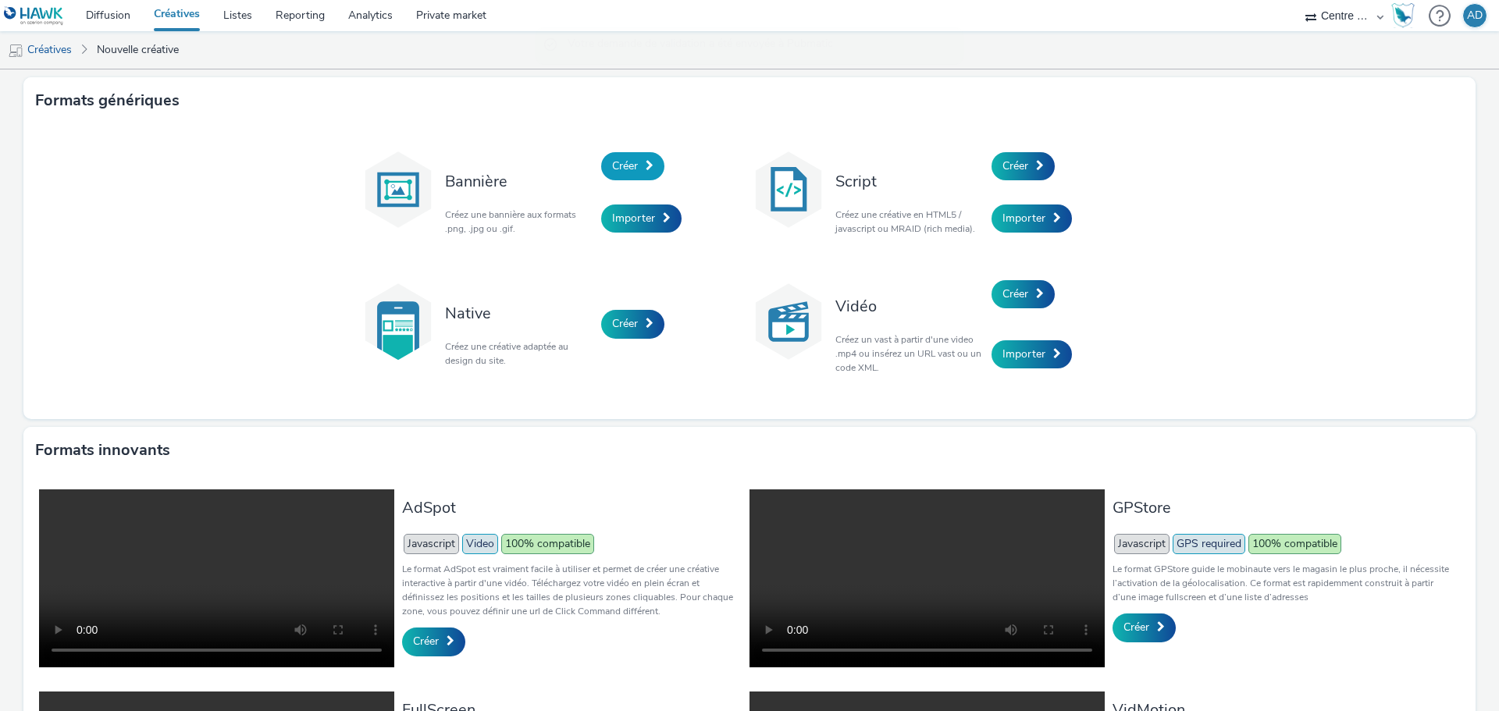
click at [612, 163] on span "Créer" at bounding box center [625, 165] width 26 height 15
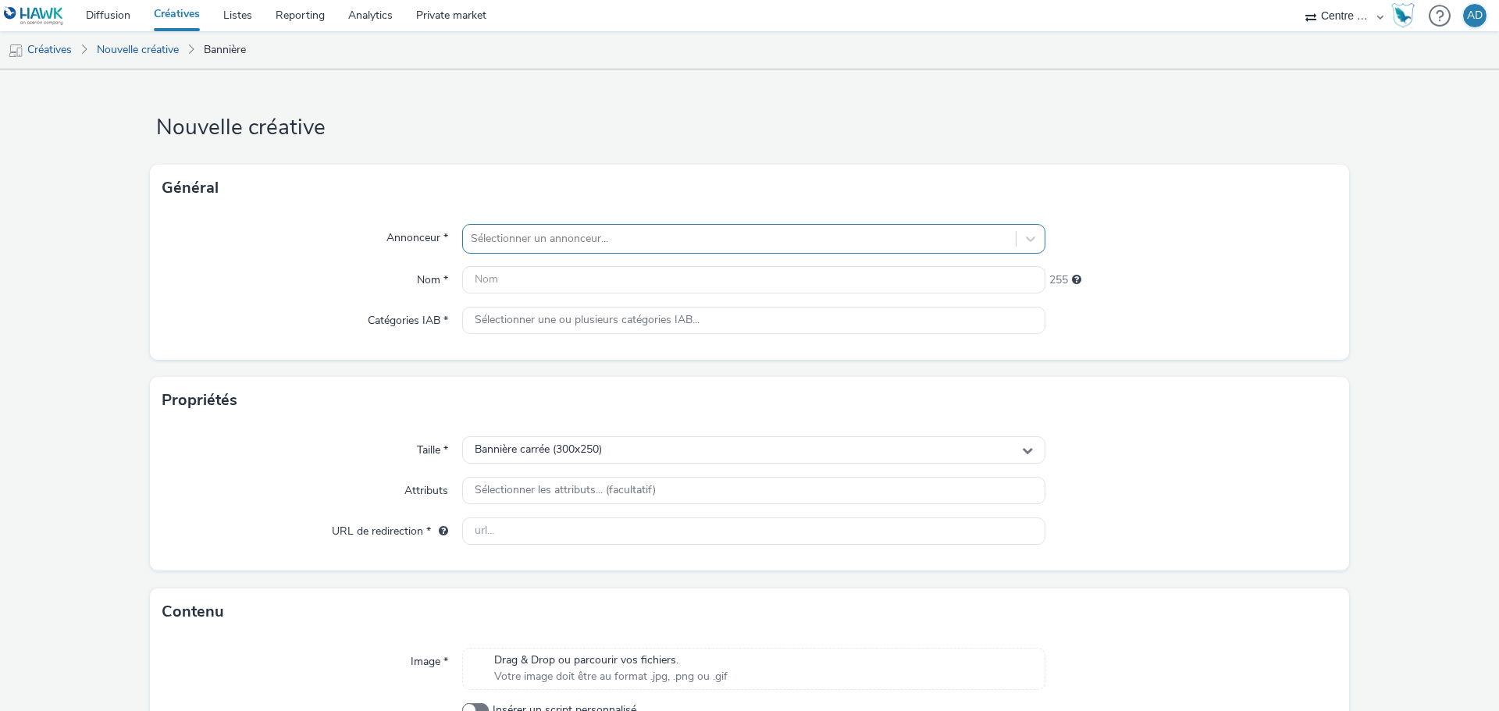
click at [549, 236] on div at bounding box center [739, 239] width 537 height 19
type input "BIEN"
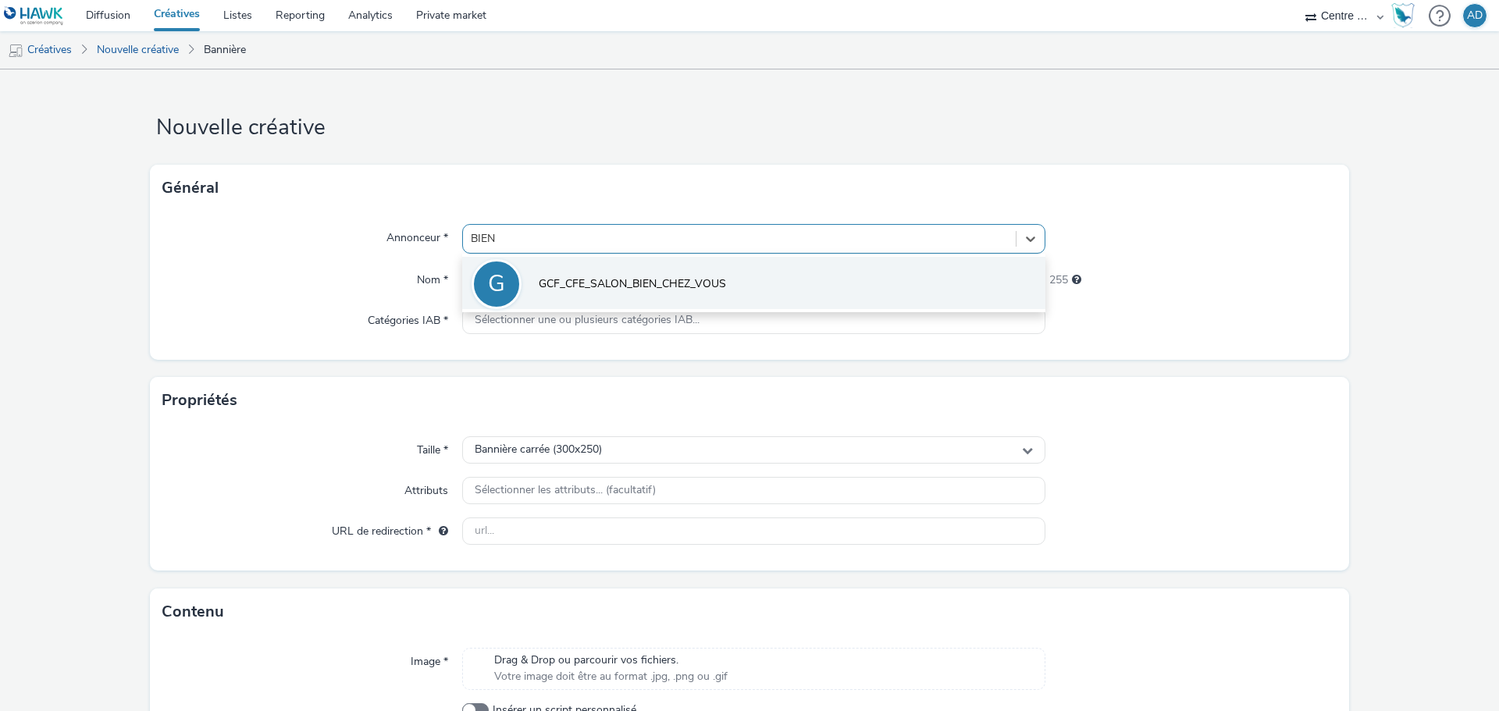
click at [575, 265] on li "G GCF_CFE_SALON_BIEN_CHEZ_VOUS" at bounding box center [753, 283] width 583 height 52
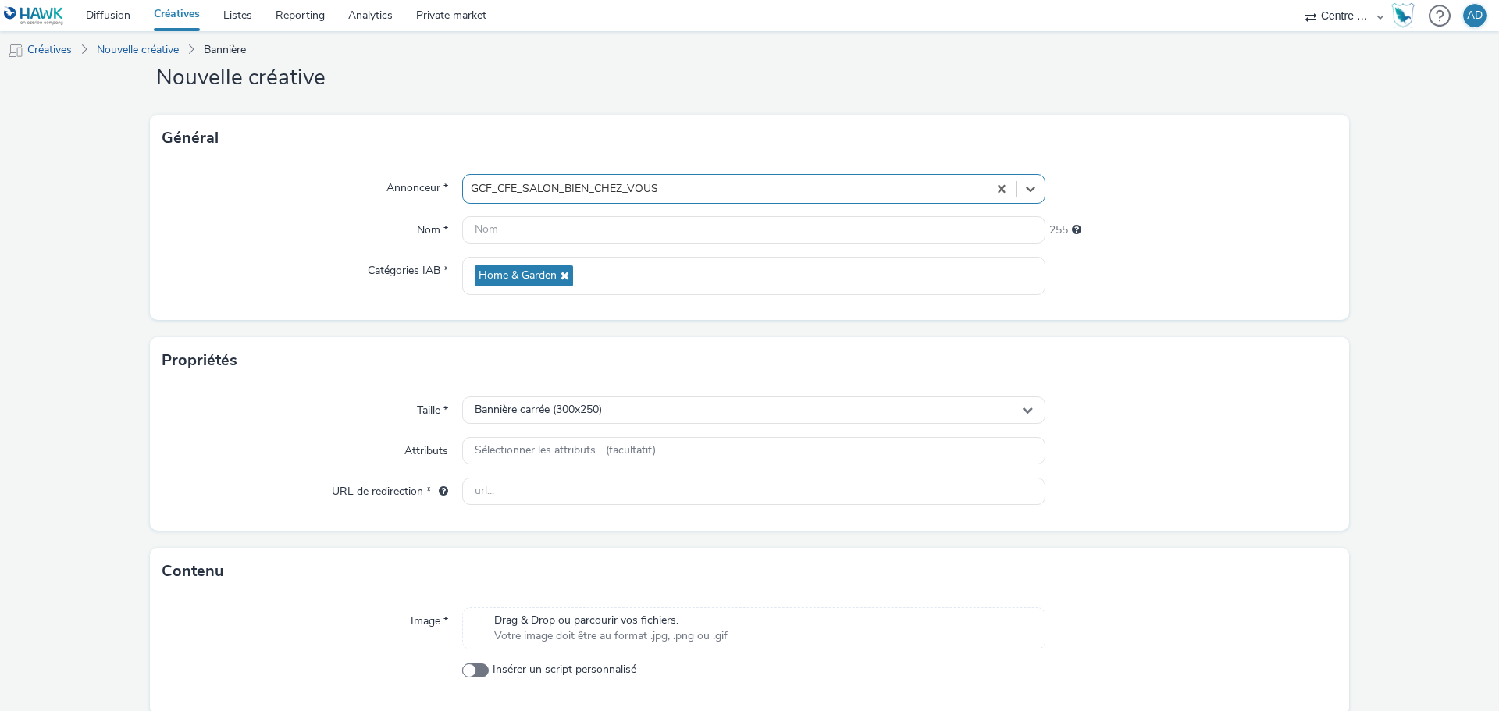
scroll to position [78, 0]
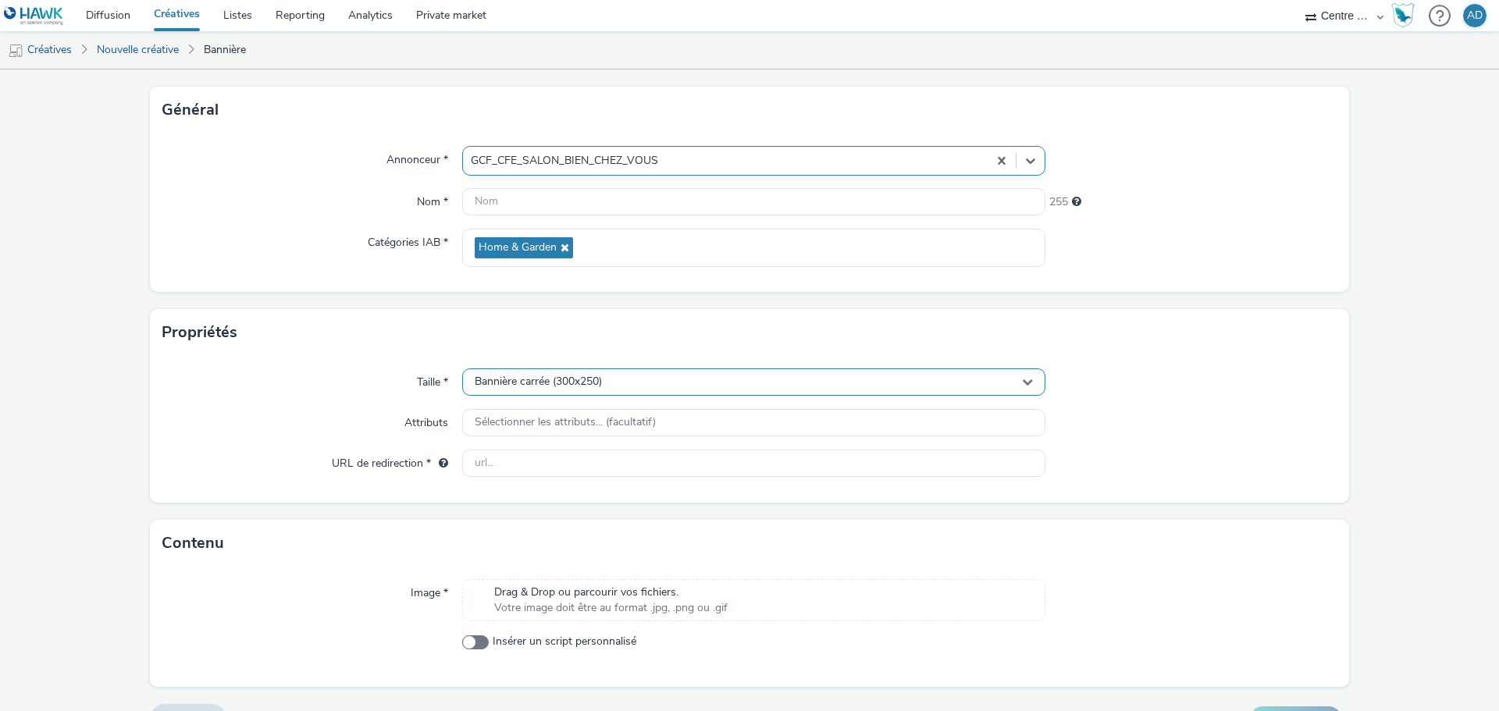
click at [597, 386] on span "Bannière carrée (300x250)" at bounding box center [538, 381] width 127 height 13
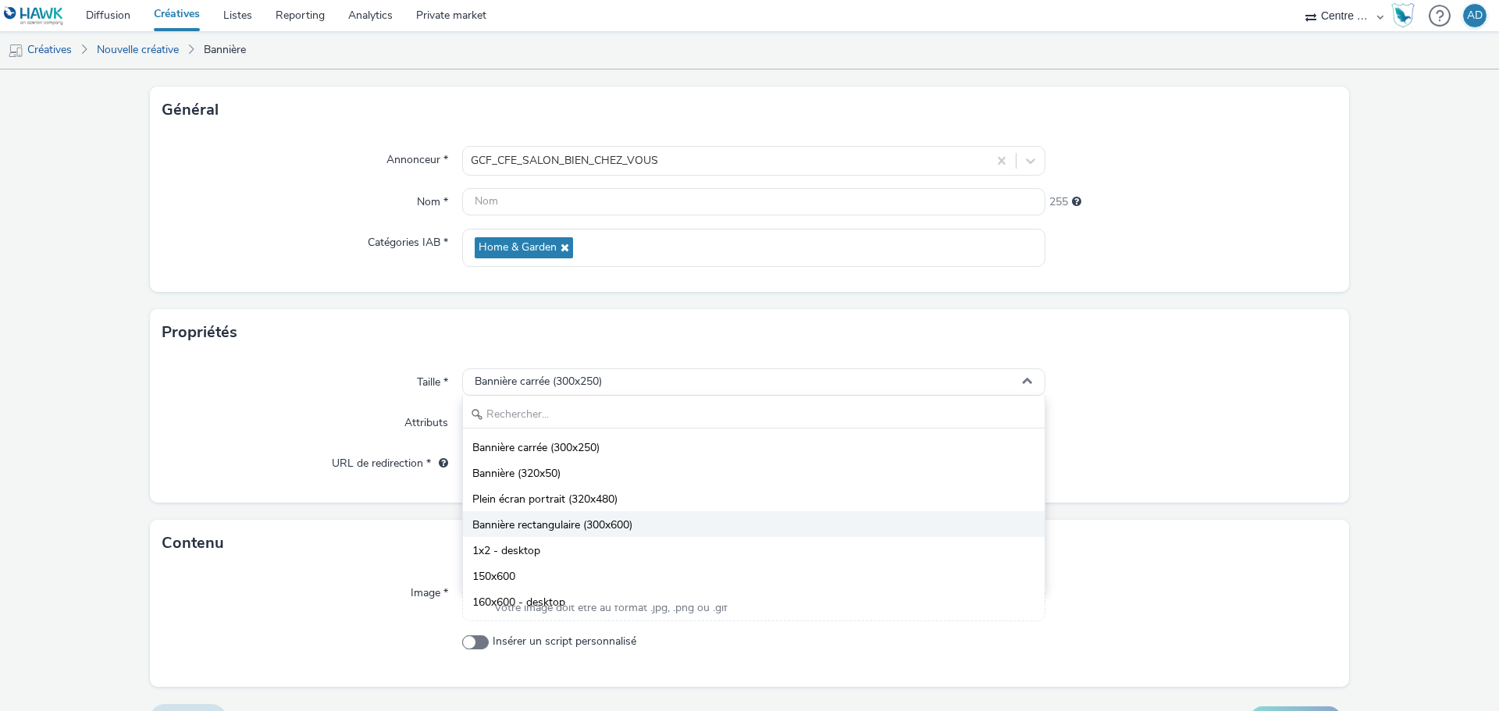
click at [625, 526] on span "Bannière rectangulaire (300x600)" at bounding box center [552, 526] width 160 height 16
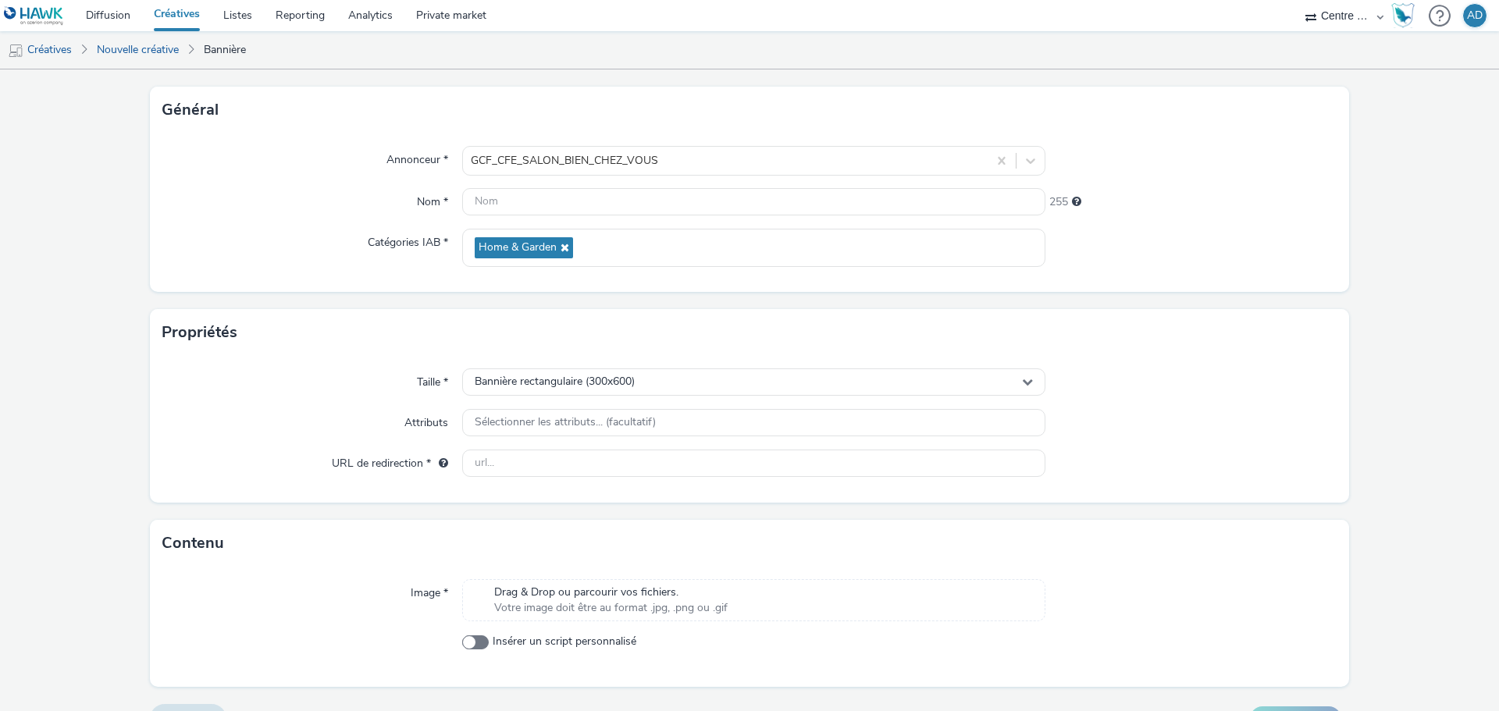
click at [593, 577] on div "Image * Drag & Drop ou parcourir vos fichiers. Votre image doit être au format …" at bounding box center [749, 627] width 1199 height 120
click at [589, 590] on span "Drag & Drop ou parcourir vos fichiers." at bounding box center [610, 593] width 233 height 16
click at [222, 161] on div "Annonceur *" at bounding box center [312, 161] width 300 height 30
drag, startPoint x: 591, startPoint y: 636, endPoint x: 472, endPoint y: 635, distance: 118.7
click at [472, 635] on div "126421-0001-1-431997.jpeg" at bounding box center [753, 636] width 583 height 16
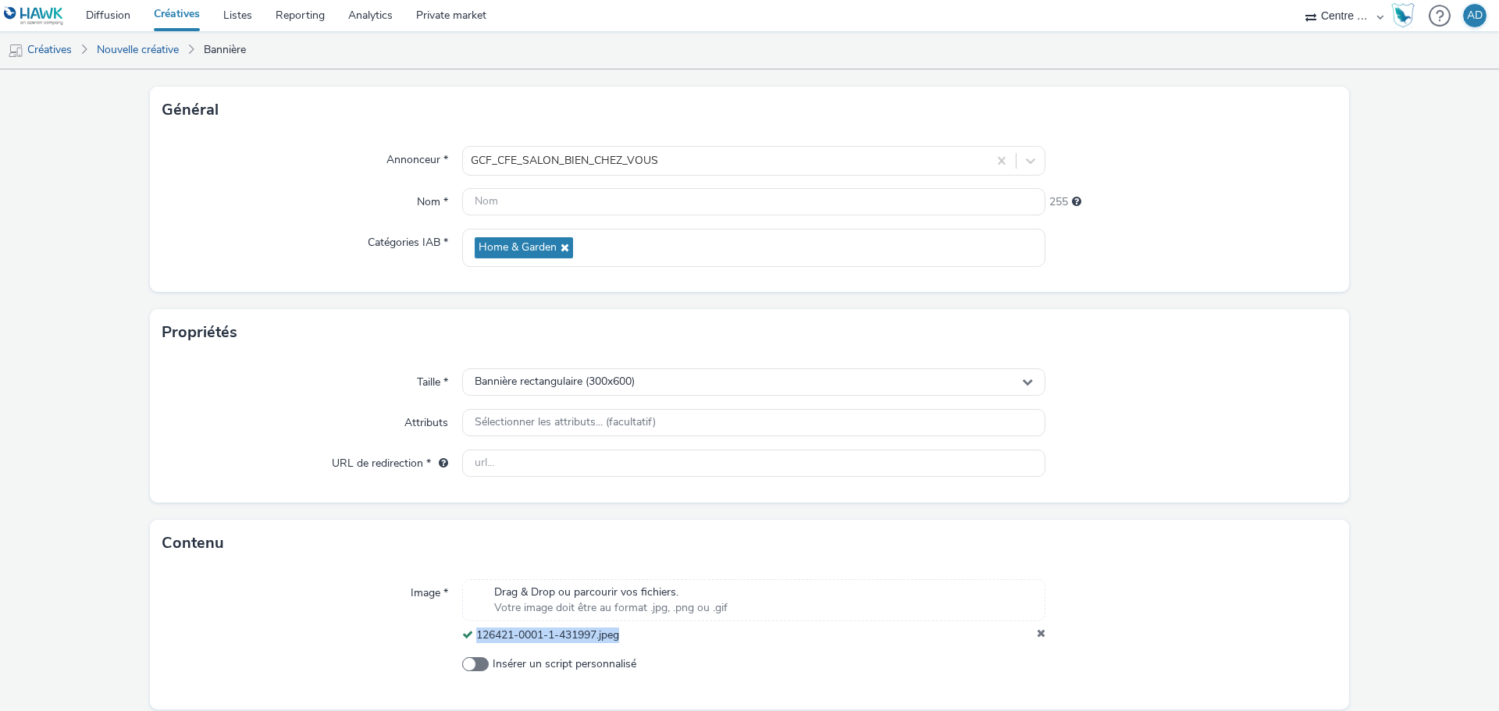
copy span "126421-0001-1-431997.jpeg"
click at [562, 191] on input "text" at bounding box center [753, 201] width 583 height 27
paste input "126421-0001-1-431997.jpeg"
type input "300-600-126421-0001-1-431997.jpeg"
click at [603, 464] on input "text" at bounding box center [753, 463] width 583 height 27
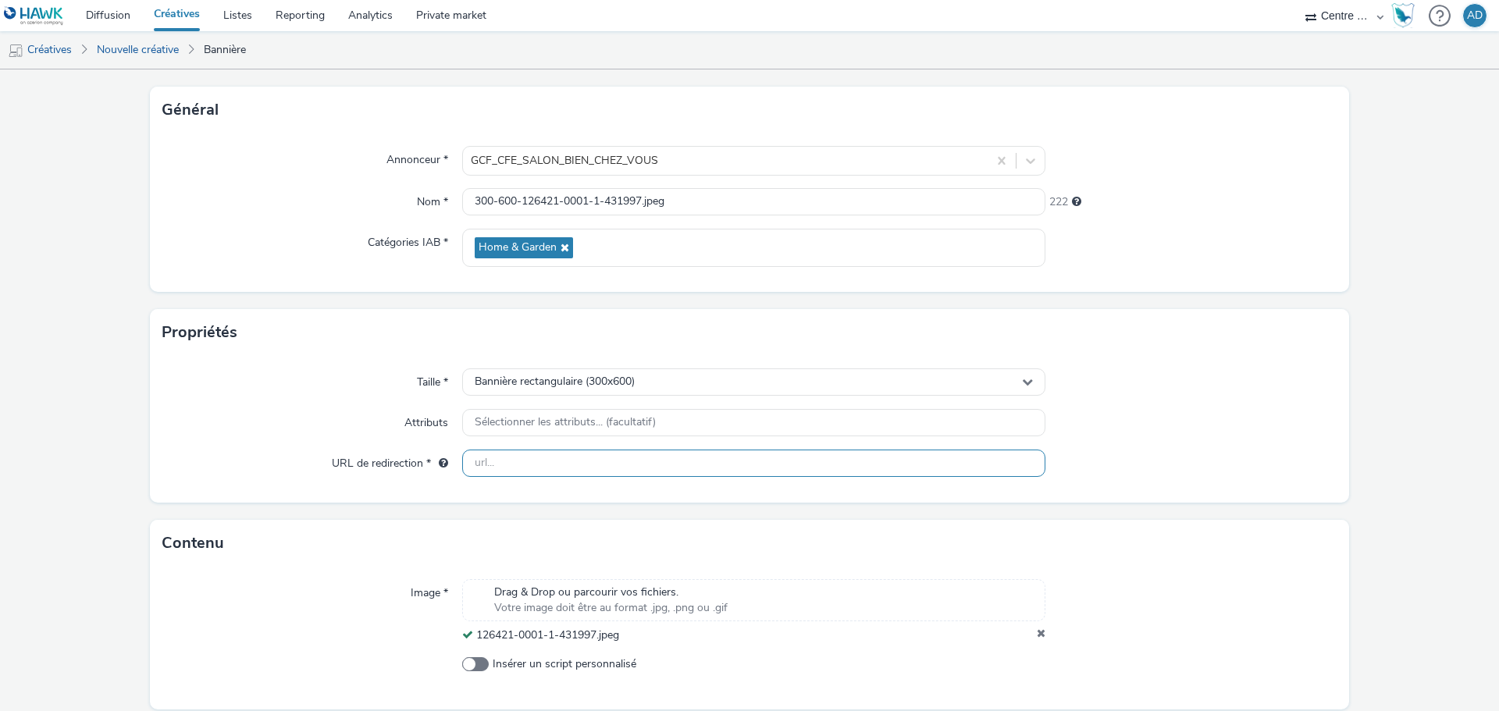
paste input "[URL][DOMAIN_NAME]"
type input "[URL][DOMAIN_NAME]"
click at [1196, 439] on div "Taille * Bannière rectangulaire (300x600) Attributs Sélectionner les attributs.…" at bounding box center [749, 429] width 1199 height 147
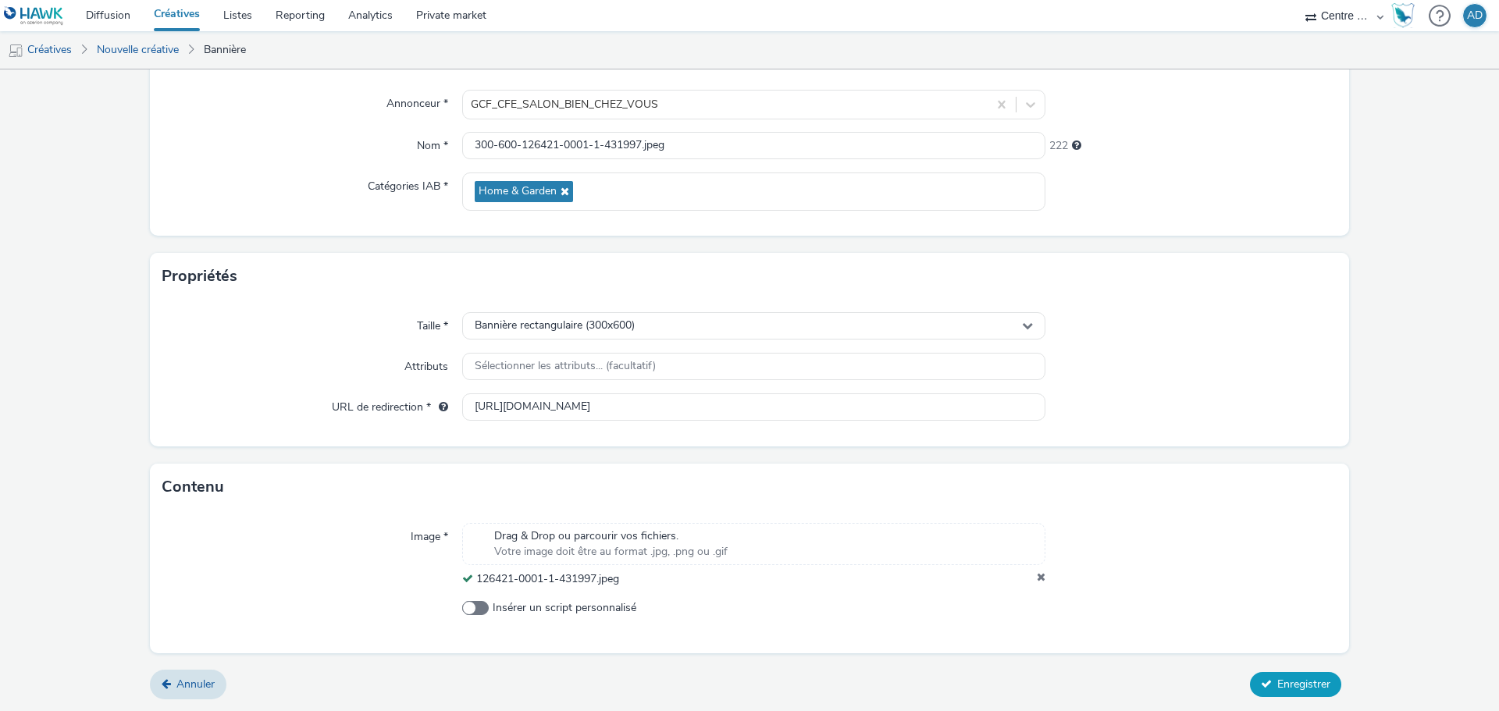
click at [1296, 693] on button "Enregistrer" at bounding box center [1295, 684] width 91 height 25
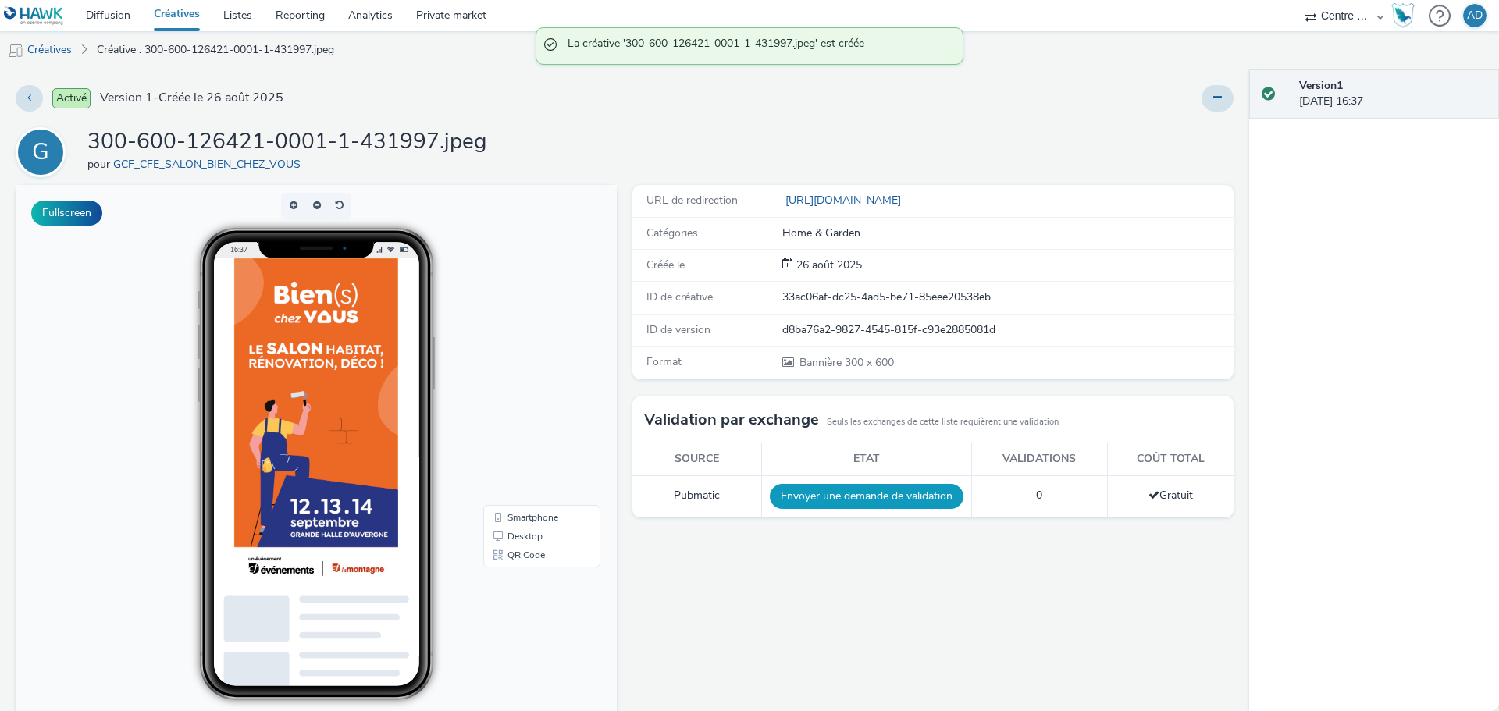
click at [915, 503] on button "Envoyer une demande de validation" at bounding box center [867, 496] width 194 height 25
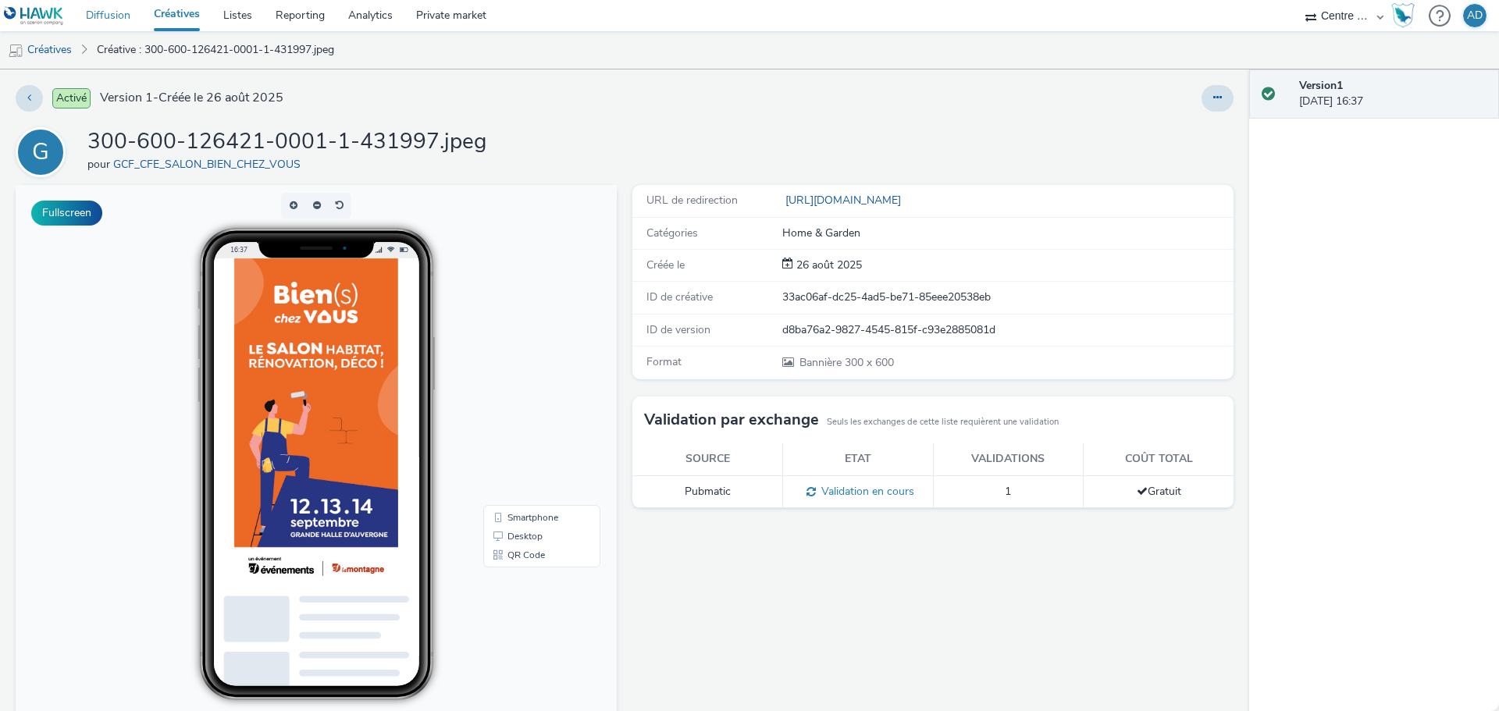
click at [121, 16] on link "Diffusion" at bounding box center [108, 15] width 68 height 31
